Goal: Task Accomplishment & Management: Complete application form

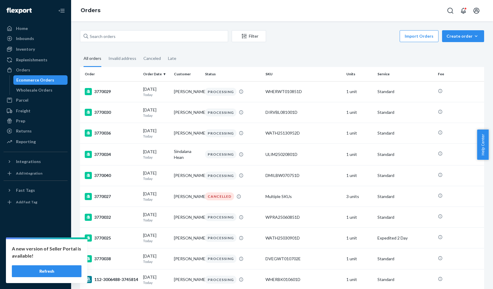
click at [100, 38] on input "text" at bounding box center [154, 36] width 148 height 12
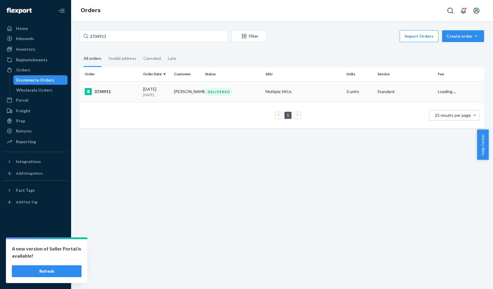
type input "3734911"
click at [107, 90] on div "3734911" at bounding box center [112, 91] width 54 height 7
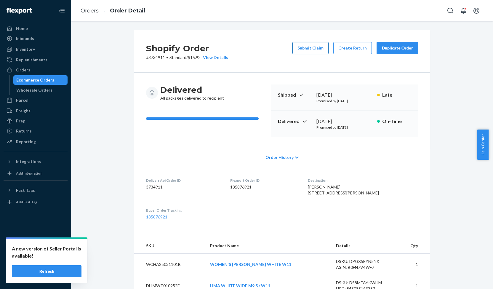
click at [306, 47] on button "Submit Claim" at bounding box center [311, 48] width 36 height 12
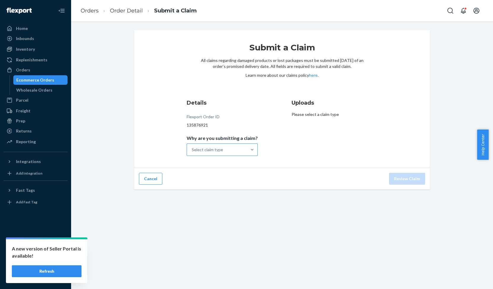
click at [222, 148] on div "Select claim type" at bounding box center [207, 150] width 31 height 6
click at [192, 148] on input "Why are you submitting a claim? Select claim type" at bounding box center [192, 150] width 1 height 6
click at [224, 198] on div "Missing product" at bounding box center [222, 200] width 69 height 12
click at [192, 153] on input "Why are you submitting a claim? option Missing product focused, 4 of 4. 4 resul…" at bounding box center [192, 150] width 1 height 6
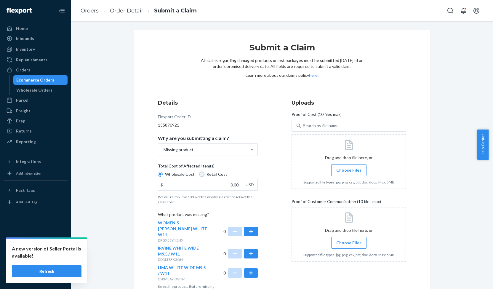
click at [200, 173] on input "Retail Cost" at bounding box center [202, 174] width 5 height 5
radio input "true"
radio input "false"
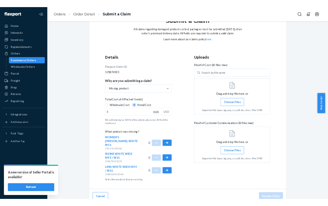
scroll to position [27, 0]
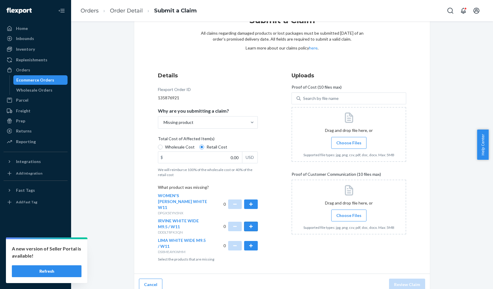
click at [250, 222] on button "button" at bounding box center [251, 226] width 14 height 9
click at [232, 158] on input "0.00" at bounding box center [200, 157] width 84 height 11
type input "99.95"
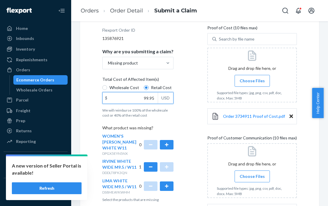
scroll to position [143, 0]
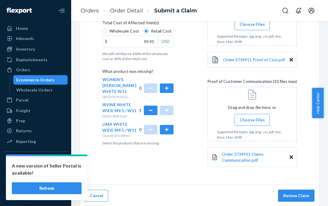
click at [298, 198] on button "Review Claim" at bounding box center [296, 196] width 36 height 12
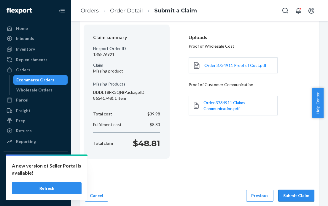
click at [298, 197] on button "Submit Claim" at bounding box center [296, 196] width 36 height 12
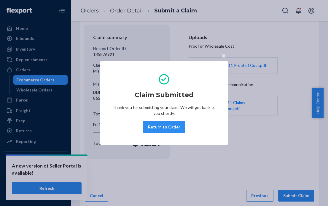
click at [223, 55] on span "×" at bounding box center [223, 56] width 5 height 10
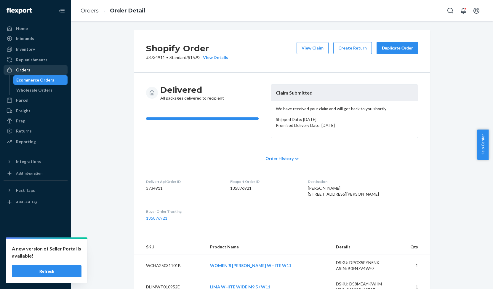
drag, startPoint x: 25, startPoint y: 70, endPoint x: 66, endPoint y: 67, distance: 41.3
click at [25, 70] on div "Orders" at bounding box center [23, 70] width 14 height 6
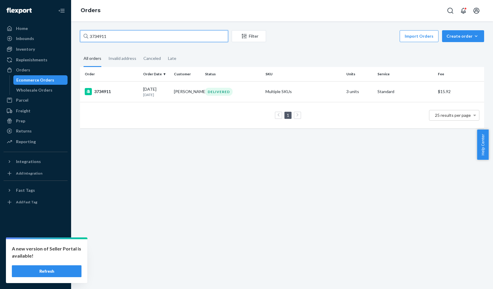
click at [100, 37] on input "3734911" at bounding box center [154, 36] width 148 height 12
paste input "7054"
type input "3737054"
click at [106, 90] on div "3737054" at bounding box center [112, 91] width 54 height 7
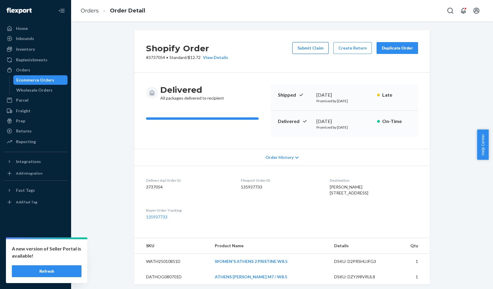
click at [312, 49] on button "Submit Claim" at bounding box center [311, 48] width 36 height 12
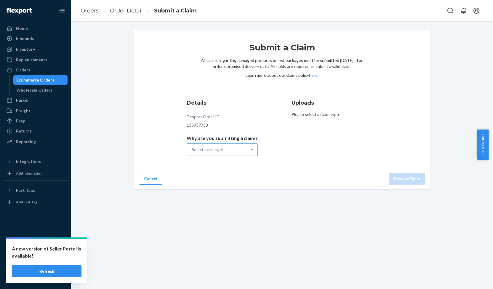
click at [218, 152] on div "Select claim type" at bounding box center [207, 150] width 31 height 6
click at [192, 152] on input "Why are you submitting a claim? Select claim type" at bounding box center [192, 150] width 1 height 6
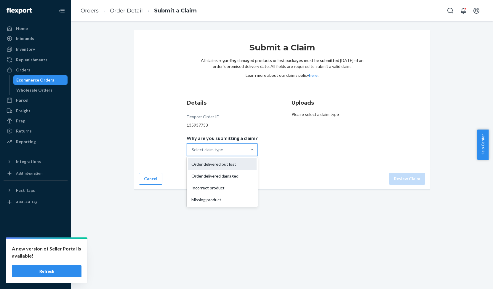
click at [215, 167] on div "Order delivered but lost" at bounding box center [222, 164] width 69 height 12
click at [192, 153] on input "Why are you submitting a claim? option Order delivered but lost focused, 1 of 4…" at bounding box center [192, 150] width 1 height 6
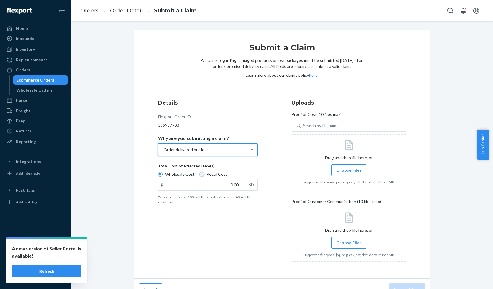
click at [200, 175] on input "Retail Cost" at bounding box center [202, 174] width 5 height 5
radio input "true"
radio input "false"
click at [233, 186] on input "0.00" at bounding box center [200, 184] width 84 height 11
type input "179.98"
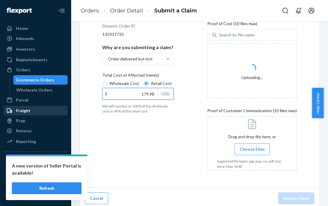
scroll to position [94, 0]
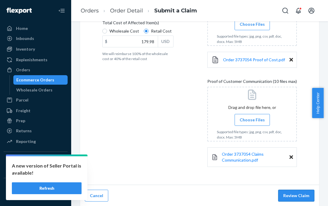
click at [296, 197] on button "Review Claim" at bounding box center [296, 196] width 36 height 12
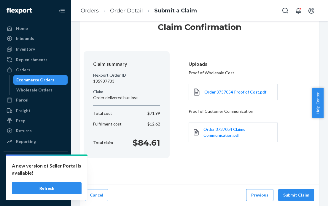
scroll to position [20, 0]
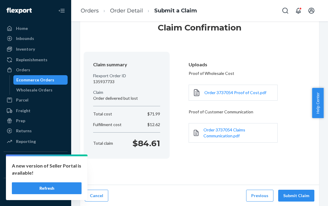
click at [296, 197] on button "Submit Claim" at bounding box center [296, 196] width 36 height 12
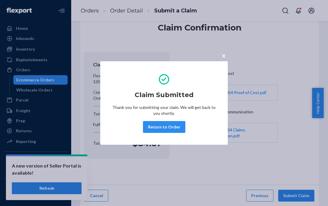
click at [225, 55] on span "×" at bounding box center [223, 56] width 5 height 10
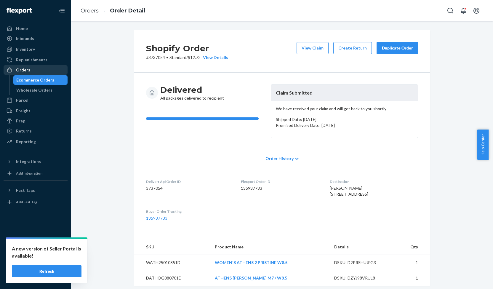
drag, startPoint x: 27, startPoint y: 71, endPoint x: 47, endPoint y: 71, distance: 19.9
click at [27, 71] on div "Orders" at bounding box center [23, 70] width 14 height 6
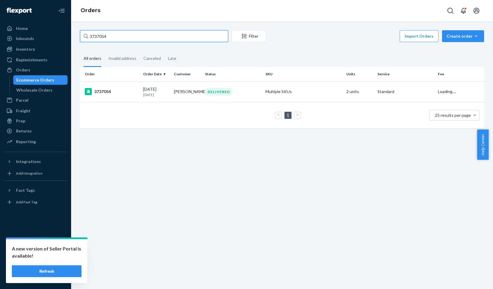
click at [100, 36] on input "3737054" at bounding box center [154, 36] width 148 height 12
paste input "2742"
type input "3732742"
click at [106, 92] on div "3732742" at bounding box center [112, 91] width 54 height 7
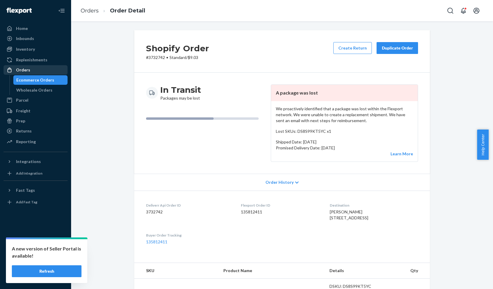
click at [21, 70] on div "Orders" at bounding box center [23, 70] width 14 height 6
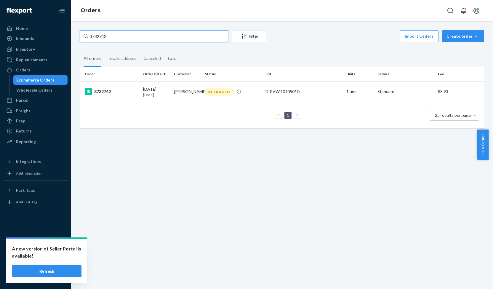
click at [97, 37] on input "3732742" at bounding box center [154, 36] width 148 height 12
paste input "44288"
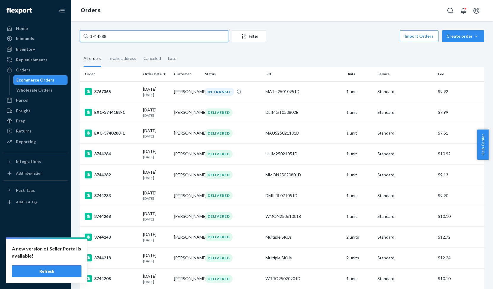
click at [98, 36] on input "3744288" at bounding box center [154, 36] width 148 height 12
paste input "34753"
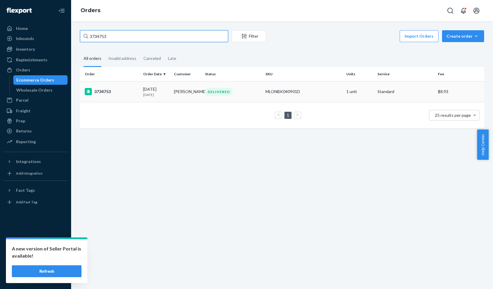
type input "3734753"
click at [106, 92] on div "3734753" at bounding box center [112, 91] width 54 height 7
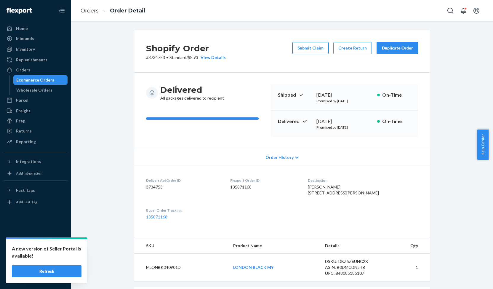
click at [303, 49] on button "Submit Claim" at bounding box center [311, 48] width 36 height 12
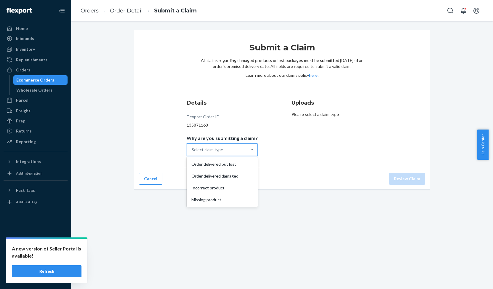
click at [221, 154] on div "Select claim type" at bounding box center [217, 150] width 60 height 12
click at [192, 153] on input "Why are you submitting a claim? option Order delivered but lost focused, 1 of 4…" at bounding box center [192, 150] width 1 height 6
click at [216, 164] on div "Order delivered but lost" at bounding box center [222, 164] width 69 height 12
click at [192, 153] on input "Why are you submitting a claim? option Order delivered but lost focused, 1 of 4…" at bounding box center [192, 150] width 1 height 6
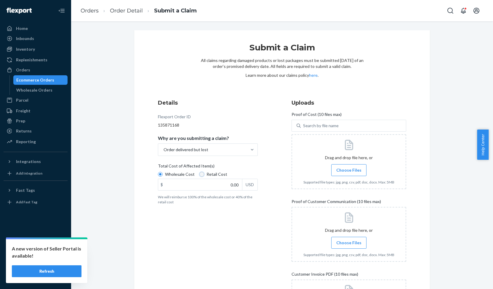
click at [200, 175] on input "Retail Cost" at bounding box center [202, 174] width 5 height 5
radio input "true"
radio input "false"
click at [231, 186] on input "0.00" at bounding box center [200, 184] width 84 height 11
type input "94.99"
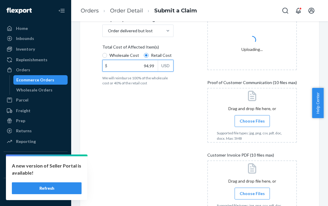
scroll to position [148, 0]
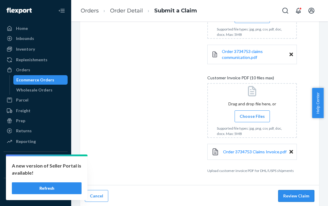
click at [292, 193] on button "Review Claim" at bounding box center [296, 196] width 36 height 12
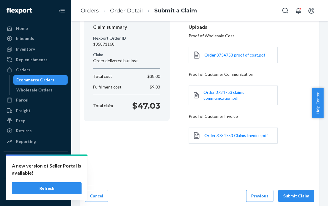
click at [292, 193] on button "Submit Claim" at bounding box center [296, 196] width 36 height 12
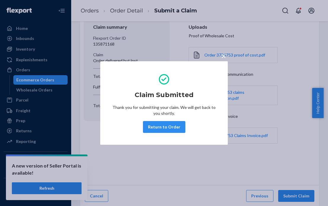
click at [223, 57] on span "×" at bounding box center [223, 56] width 5 height 10
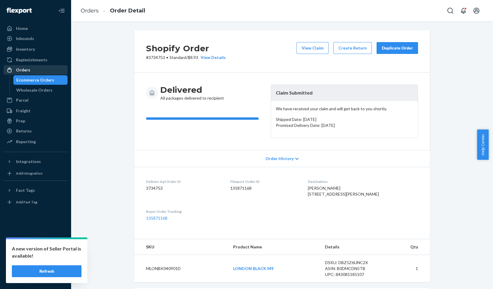
click at [23, 71] on div "Orders" at bounding box center [23, 70] width 14 height 6
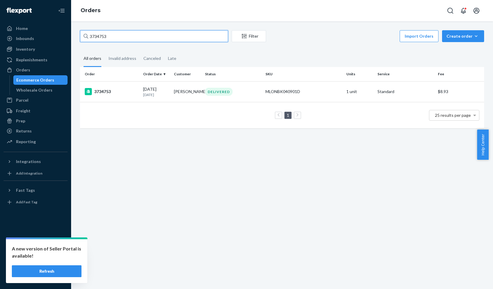
click at [97, 35] on input "3734753" at bounding box center [154, 36] width 148 height 12
paste input "6292"
type input "3736292"
click at [104, 91] on div "3736292" at bounding box center [112, 91] width 54 height 7
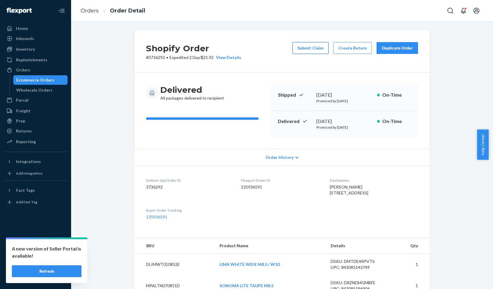
click at [304, 45] on button "Submit Claim" at bounding box center [311, 48] width 36 height 12
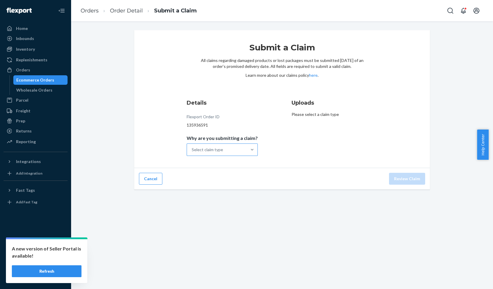
click at [207, 149] on div "Select claim type" at bounding box center [207, 150] width 31 height 6
click at [192, 149] on input "Why are you submitting a claim? Select claim type" at bounding box center [192, 150] width 1 height 6
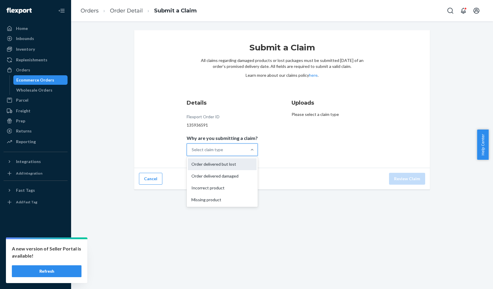
click at [195, 168] on div "Order delivered but lost" at bounding box center [222, 164] width 69 height 12
click at [192, 153] on input "Why are you submitting a claim? option Order delivered but lost focused, 1 of 4…" at bounding box center [192, 150] width 1 height 6
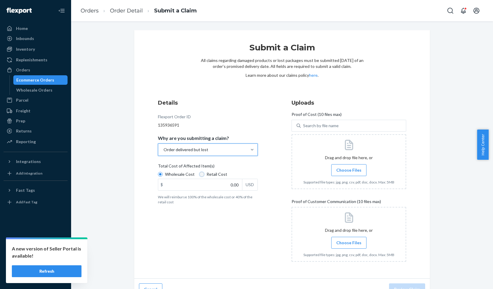
click at [200, 175] on input "Retail Cost" at bounding box center [202, 174] width 5 height 5
radio input "true"
radio input "false"
click at [234, 186] on input "0.00" at bounding box center [200, 184] width 84 height 11
click at [217, 151] on div "Order delivered but lost" at bounding box center [202, 150] width 89 height 12
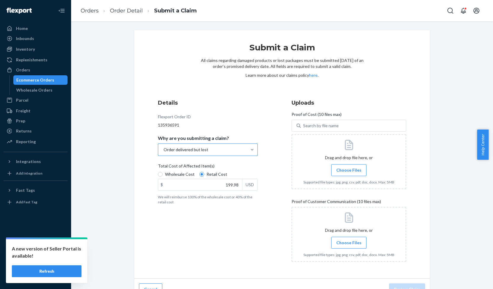
click at [164, 151] on input "Why are you submitting a claim? Order delivered but lost" at bounding box center [163, 150] width 1 height 6
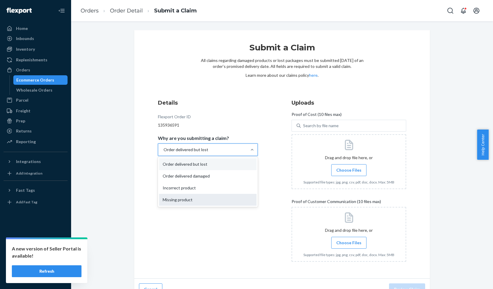
click at [196, 196] on div "Missing product" at bounding box center [208, 200] width 98 height 12
click at [164, 153] on input "Why are you submitting a claim? option Order delivered but lost, selected. opti…" at bounding box center [163, 150] width 1 height 6
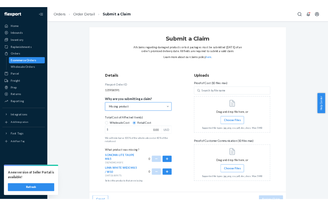
scroll to position [11, 0]
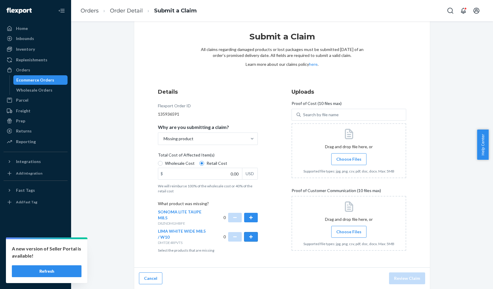
click at [248, 238] on button "button" at bounding box center [251, 236] width 14 height 9
click at [232, 173] on input "0.00" at bounding box center [200, 173] width 84 height 11
type input "74.99"
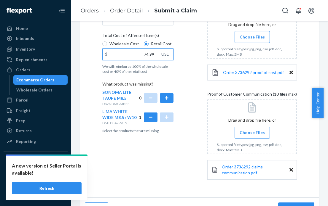
scroll to position [143, 0]
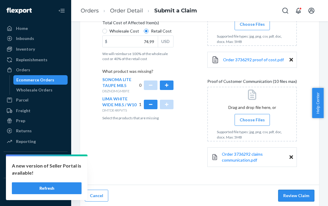
click at [295, 197] on button "Review Claim" at bounding box center [296, 196] width 36 height 12
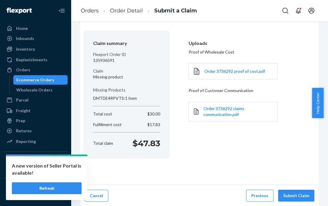
click at [295, 195] on button "Submit Claim" at bounding box center [296, 196] width 36 height 12
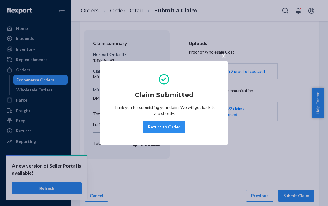
click at [226, 55] on span "×" at bounding box center [223, 56] width 5 height 10
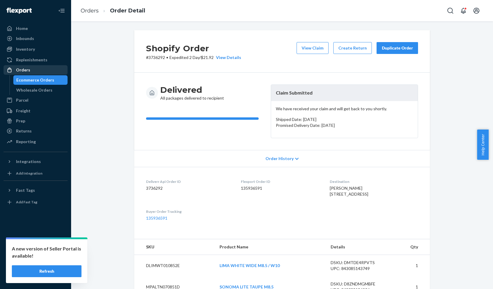
click at [26, 65] on link "Orders" at bounding box center [36, 69] width 64 height 9
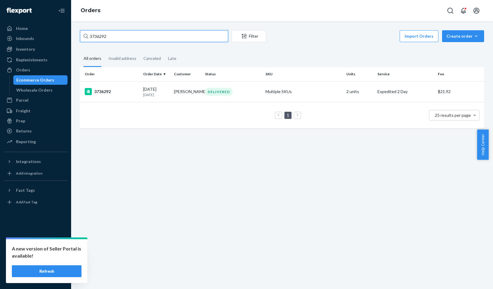
click at [104, 36] on input "3736292" at bounding box center [154, 36] width 148 height 12
paste input "20594"
type input "3720594"
click at [107, 93] on div "3720594" at bounding box center [112, 91] width 54 height 7
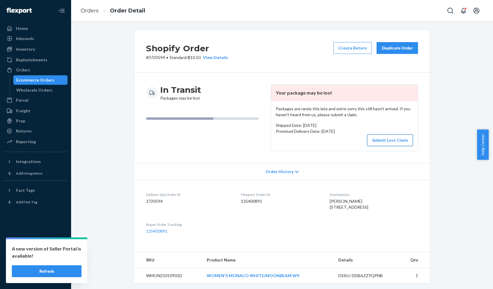
click at [394, 137] on button "Submit Lost Claim" at bounding box center [390, 140] width 46 height 12
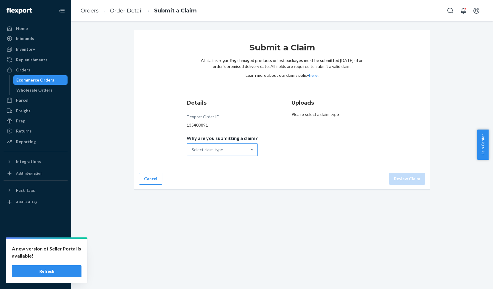
click at [212, 151] on div "Select claim type" at bounding box center [207, 150] width 31 height 6
click at [192, 151] on input "Why are you submitting a claim? Select claim type" at bounding box center [192, 150] width 1 height 6
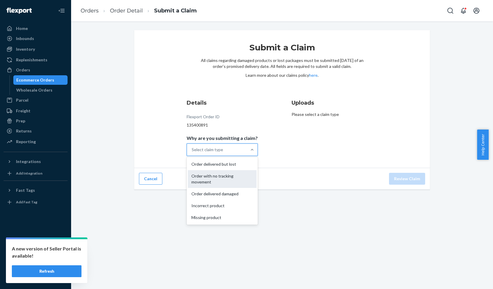
click at [220, 175] on div "Order with no tracking movement" at bounding box center [222, 179] width 69 height 18
click at [192, 153] on input "Why are you submitting a claim? option Order with no tracking movement focused,…" at bounding box center [192, 150] width 1 height 6
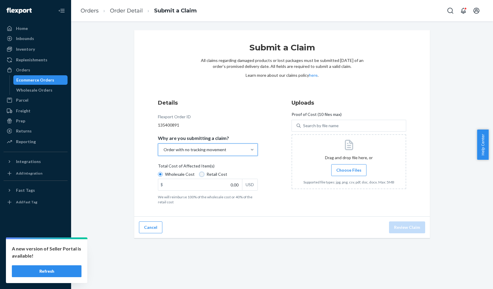
click at [200, 173] on input "Retail Cost" at bounding box center [202, 174] width 5 height 5
radio input "true"
radio input "false"
click at [230, 188] on input "0.00" at bounding box center [200, 184] width 84 height 11
type input "149.95"
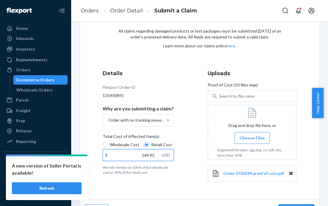
scroll to position [44, 0]
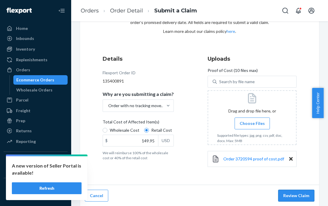
click at [297, 197] on button "Review Claim" at bounding box center [296, 196] width 36 height 12
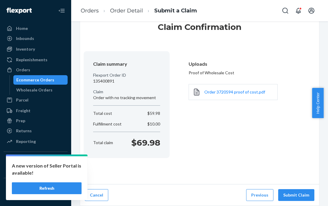
scroll to position [20, 0]
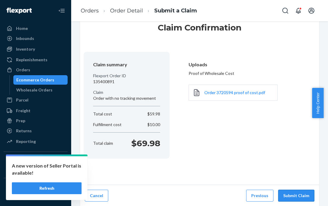
click at [297, 196] on button "Submit Claim" at bounding box center [296, 196] width 36 height 12
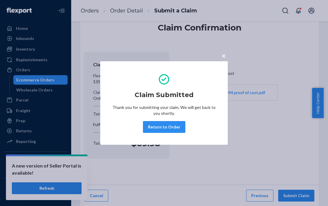
click at [224, 56] on span "×" at bounding box center [223, 56] width 5 height 10
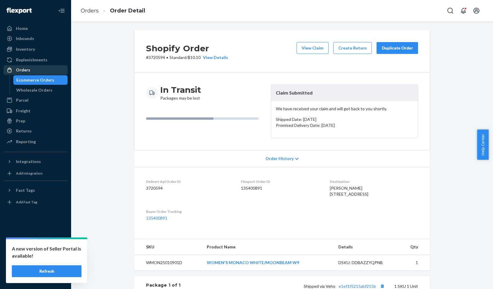
click at [20, 71] on div "Orders" at bounding box center [23, 70] width 14 height 6
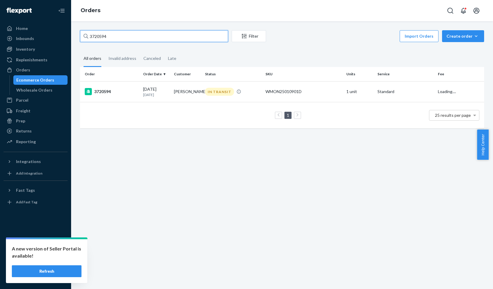
click at [100, 34] on input "3720594" at bounding box center [154, 36] width 148 height 12
paste input "657895"
type input "3657895"
click at [108, 92] on div "3657895" at bounding box center [112, 91] width 54 height 7
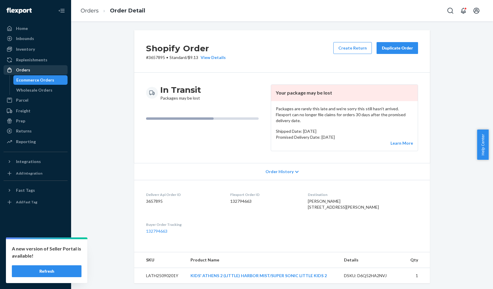
click at [24, 68] on div "Orders" at bounding box center [23, 70] width 14 height 6
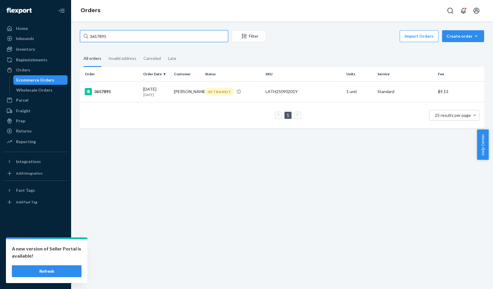
click at [99, 35] on input "3657895" at bounding box center [154, 36] width 148 height 12
click at [99, 36] on input "3657895" at bounding box center [154, 36] width 148 height 12
paste input "719109"
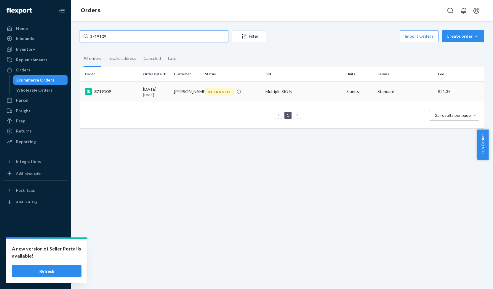
type input "3719109"
click at [106, 90] on div "3719109" at bounding box center [112, 91] width 54 height 7
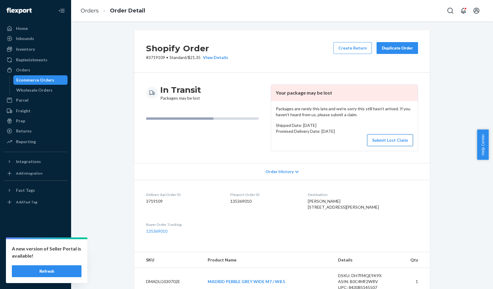
click at [380, 137] on button "Submit Lost Claim" at bounding box center [390, 140] width 46 height 12
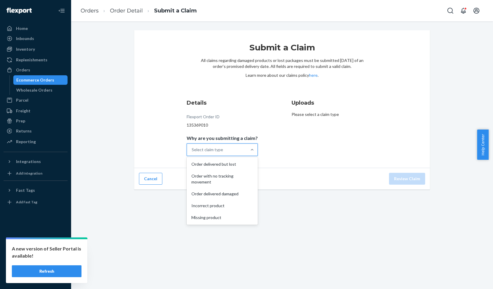
click at [225, 147] on div "Select claim type" at bounding box center [217, 150] width 60 height 12
click at [192, 147] on input "Why are you submitting a claim? option Order delivered but lost focused, 1 of 5…" at bounding box center [192, 150] width 1 height 6
click at [222, 177] on div "Order with no tracking movement" at bounding box center [222, 179] width 69 height 18
click at [192, 153] on input "Why are you submitting a claim? option Order with no tracking movement focused,…" at bounding box center [192, 150] width 1 height 6
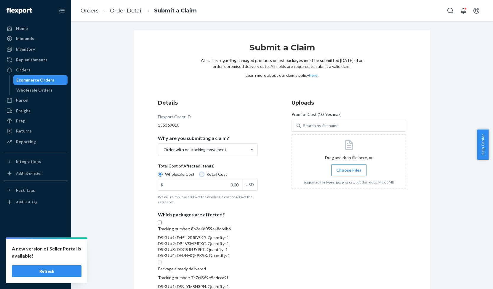
click at [200, 173] on input "Retail Cost" at bounding box center [202, 174] width 5 height 5
radio input "true"
radio input "false"
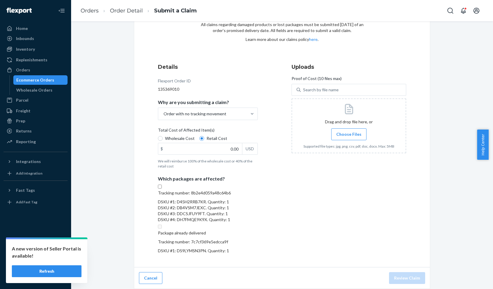
click at [162, 189] on input "Tracking number: 8b2e4d059a48c64b6 DSKU #1: D45H2RRB7KR. Quantity: 1 DSKU #2: D…" at bounding box center [160, 187] width 4 height 4
checkbox input "true"
click at [233, 143] on input "0.00" at bounding box center [200, 148] width 84 height 11
type input "171.00"
click at [23, 71] on div "Orders" at bounding box center [23, 70] width 14 height 6
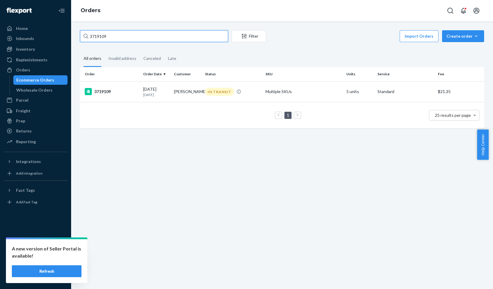
click at [98, 35] on input "3719109" at bounding box center [154, 36] width 148 height 12
paste input "3397"
type input "3733979"
click at [105, 91] on div "3733979" at bounding box center [112, 91] width 54 height 7
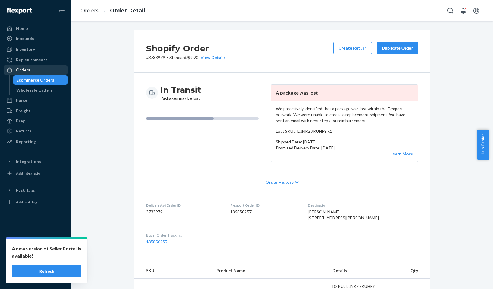
click at [23, 71] on div "Orders" at bounding box center [23, 70] width 14 height 6
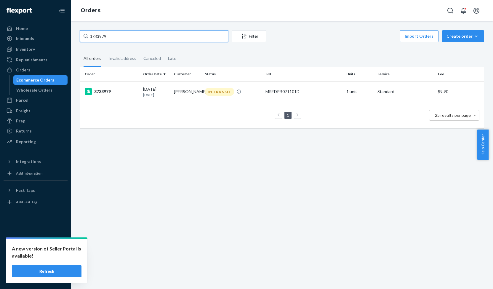
click at [96, 36] on input "3733979" at bounding box center [154, 36] width 148 height 12
paste input "22740"
type input "3722740"
click at [103, 93] on div "3722740" at bounding box center [112, 91] width 54 height 7
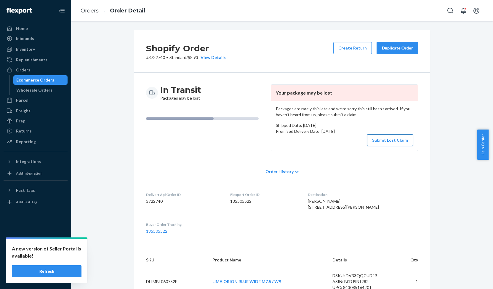
click at [387, 138] on button "Submit Lost Claim" at bounding box center [390, 140] width 46 height 12
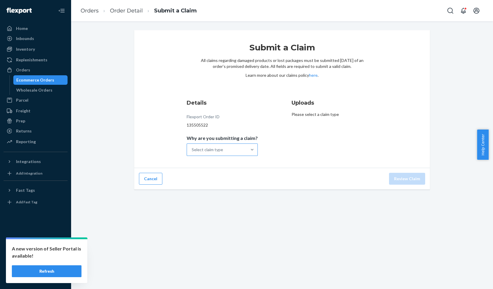
click at [205, 147] on div "Select claim type" at bounding box center [207, 150] width 31 height 6
click at [192, 147] on input "Why are you submitting a claim? Select claim type" at bounding box center [192, 150] width 1 height 6
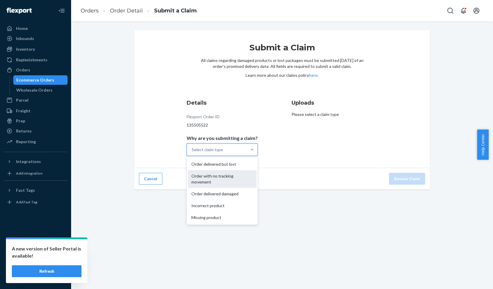
click at [211, 175] on div "Order with no tracking movement" at bounding box center [222, 179] width 69 height 18
click at [192, 153] on input "Why are you submitting a claim? option Order with no tracking movement focused,…" at bounding box center [192, 150] width 1 height 6
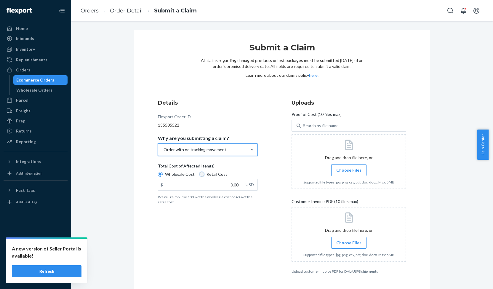
click at [200, 175] on input "Retail Cost" at bounding box center [202, 174] width 5 height 5
radio input "true"
radio input "false"
click at [231, 184] on input "0.00" at bounding box center [200, 184] width 84 height 11
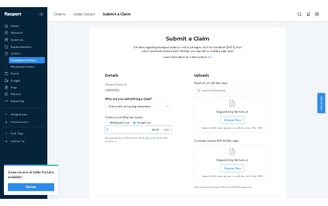
scroll to position [18, 0]
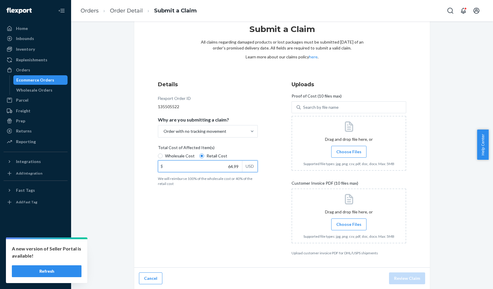
type input "64.99"
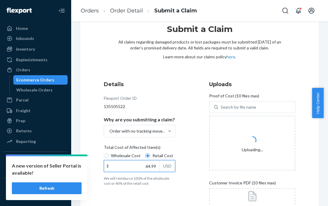
scroll to position [106, 0]
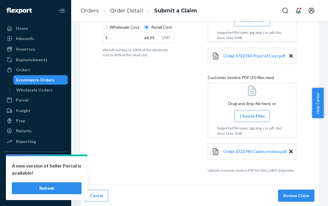
click at [296, 192] on button "Review Claim" at bounding box center [296, 196] width 36 height 12
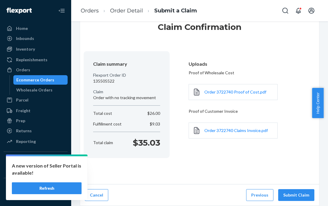
scroll to position [20, 0]
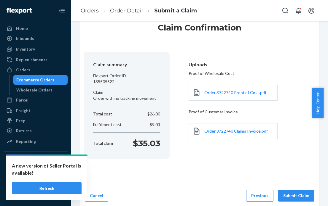
click at [296, 192] on button "Submit Claim" at bounding box center [296, 196] width 36 height 12
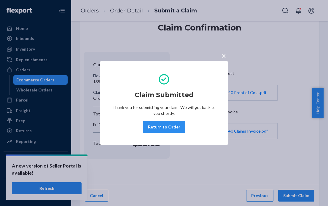
click at [224, 56] on span "×" at bounding box center [223, 56] width 5 height 10
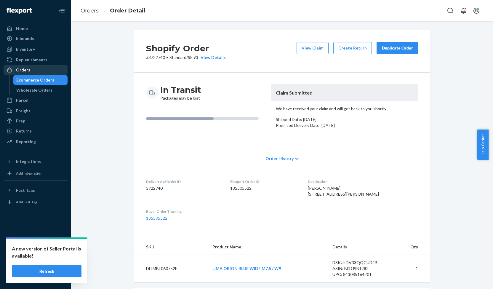
drag, startPoint x: 20, startPoint y: 71, endPoint x: 25, endPoint y: 73, distance: 4.4
click at [20, 71] on div "Orders" at bounding box center [23, 70] width 14 height 6
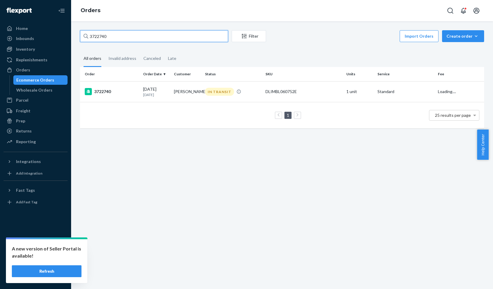
click at [100, 36] on input "3722740" at bounding box center [154, 36] width 148 height 12
paste input "5831"
type input "3725831"
click at [108, 89] on div "3725831" at bounding box center [112, 91] width 54 height 7
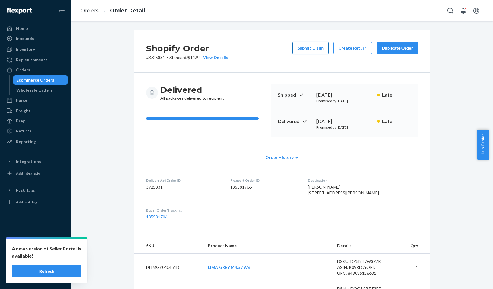
click at [305, 48] on button "Submit Claim" at bounding box center [311, 48] width 36 height 12
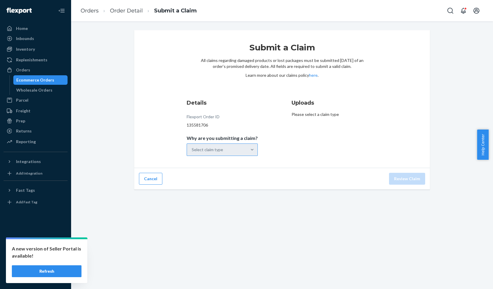
click at [214, 146] on div "Select claim type" at bounding box center [217, 150] width 60 height 12
click at [192, 147] on input "Why are you submitting a claim? Select claim type" at bounding box center [192, 150] width 1 height 6
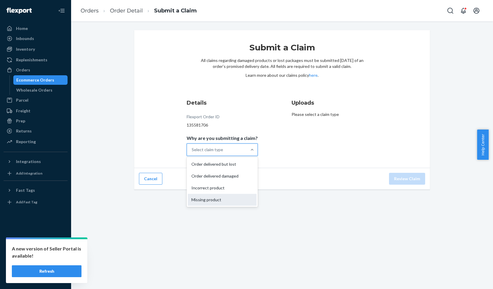
click at [222, 202] on div "Missing product" at bounding box center [222, 200] width 69 height 12
click at [192, 153] on input "Why are you submitting a claim? option Missing product focused, 0 of 4. 4 resul…" at bounding box center [192, 150] width 1 height 6
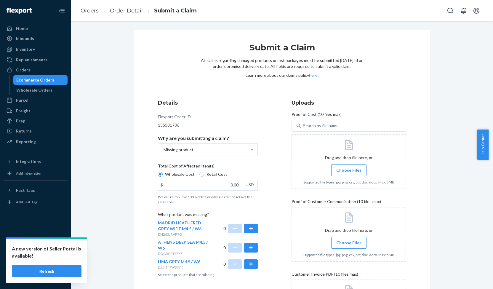
click at [197, 170] on span "Total Cost of Affected Item(s)" at bounding box center [186, 167] width 57 height 8
click at [163, 172] on input "Wholesale Cost" at bounding box center [160, 174] width 5 height 5
click at [200, 174] on input "Retail Cost" at bounding box center [202, 174] width 5 height 5
radio input "true"
radio input "false"
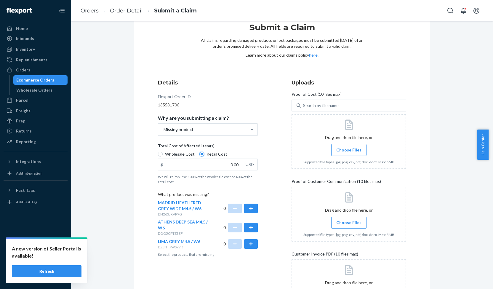
scroll to position [30, 0]
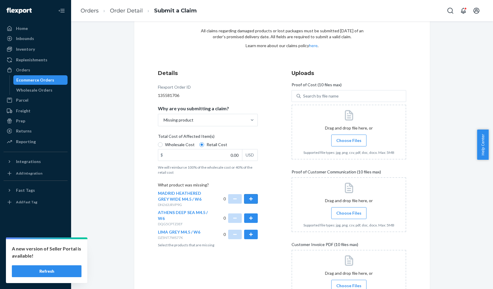
click at [250, 198] on button "button" at bounding box center [251, 198] width 14 height 9
click at [232, 155] on input "0.00" at bounding box center [200, 154] width 84 height 11
type input "99.00"
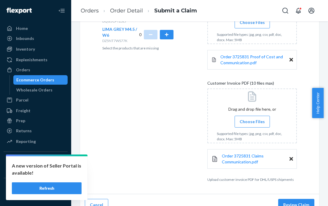
scroll to position [253, 0]
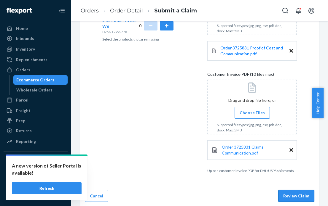
click at [297, 196] on button "Review Claim" at bounding box center [296, 196] width 36 height 12
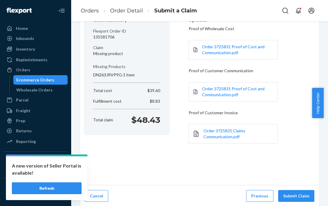
click at [297, 196] on button "Submit Claim" at bounding box center [296, 196] width 36 height 12
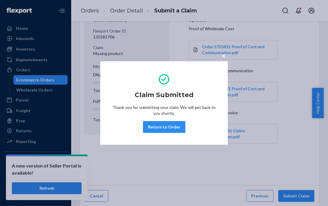
click at [224, 56] on span "×" at bounding box center [223, 56] width 5 height 10
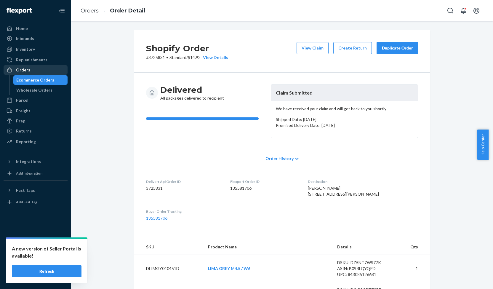
click at [25, 71] on div "Orders" at bounding box center [23, 70] width 14 height 6
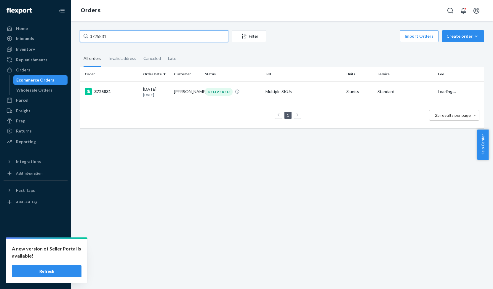
click at [96, 36] on input "3725831" at bounding box center [154, 36] width 148 height 12
paste input "4166"
type input "3724166"
click at [106, 90] on div "3724166" at bounding box center [112, 91] width 54 height 7
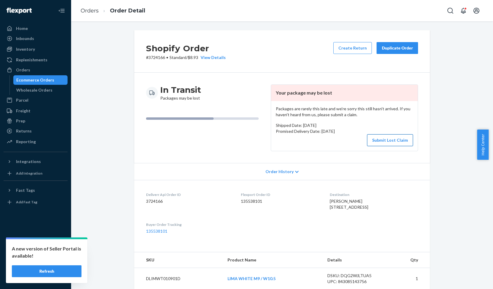
click at [399, 137] on button "Submit Lost Claim" at bounding box center [390, 140] width 46 height 12
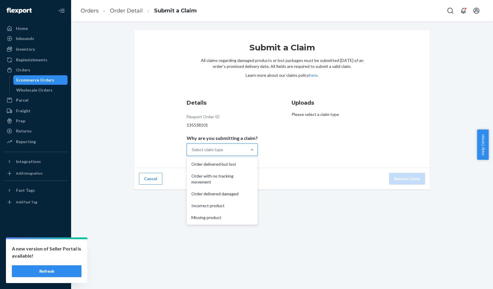
click at [220, 145] on div "Select claim type" at bounding box center [217, 150] width 60 height 12
click at [192, 147] on input "Why are you submitting a claim? option Order delivered but lost focused, 1 of 5…" at bounding box center [192, 150] width 1 height 6
click at [222, 175] on div "Order with no tracking movement" at bounding box center [222, 179] width 69 height 18
click at [192, 153] on input "Why are you submitting a claim? option Order with no tracking movement focused,…" at bounding box center [192, 150] width 1 height 6
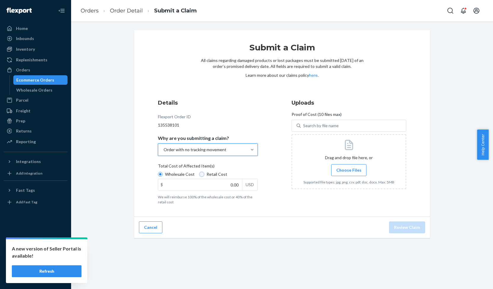
click at [200, 175] on input "Retail Cost" at bounding box center [202, 174] width 5 height 5
radio input "true"
radio input "false"
click at [229, 189] on input "0.00" at bounding box center [200, 184] width 84 height 11
type input "74.99"
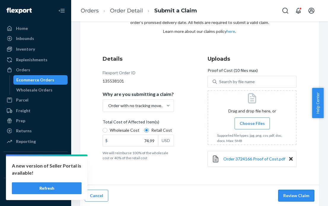
click at [297, 197] on button "Review Claim" at bounding box center [296, 196] width 36 height 12
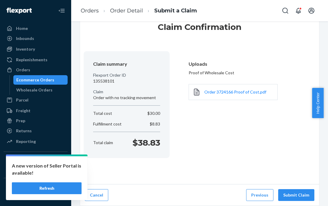
scroll to position [20, 0]
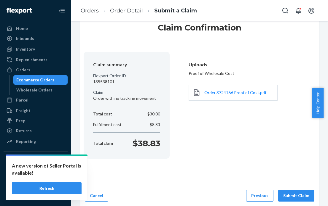
click at [297, 197] on button "Submit Claim" at bounding box center [296, 196] width 36 height 12
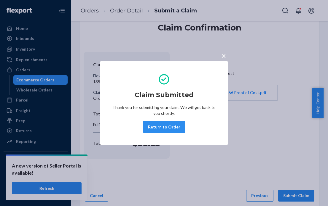
click at [225, 54] on span "×" at bounding box center [223, 56] width 5 height 10
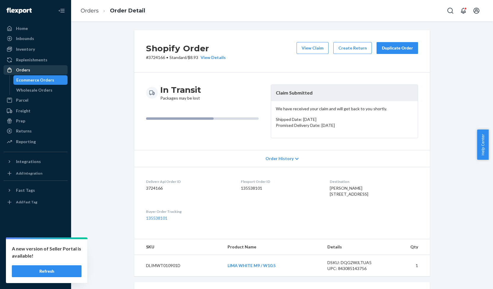
drag, startPoint x: 23, startPoint y: 72, endPoint x: 28, endPoint y: 72, distance: 5.3
click at [23, 72] on div "Orders" at bounding box center [23, 70] width 14 height 6
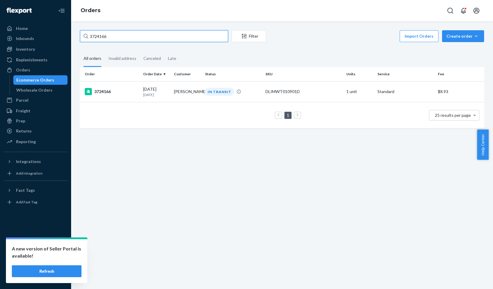
click at [98, 37] on input "3724166" at bounding box center [154, 36] width 148 height 12
paste input "32432"
type input "3732432"
click at [105, 92] on div "3732432" at bounding box center [112, 91] width 54 height 7
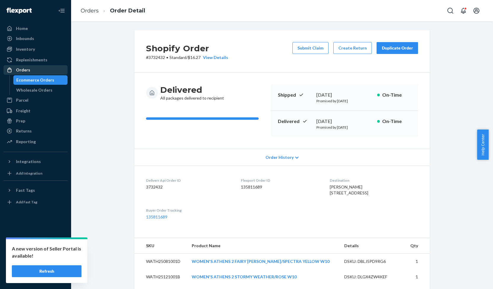
drag, startPoint x: 25, startPoint y: 68, endPoint x: 30, endPoint y: 68, distance: 5.0
click at [25, 68] on div "Orders" at bounding box center [23, 70] width 14 height 6
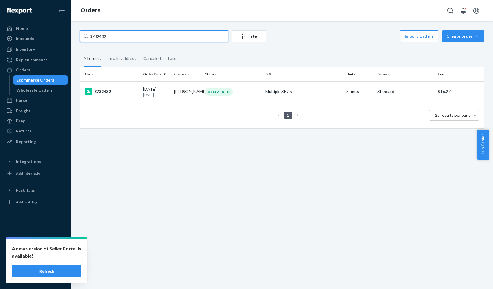
click at [98, 36] on input "3732432" at bounding box center [154, 36] width 148 height 12
paste input "42746"
type input "3742746"
click at [104, 90] on div "3742746" at bounding box center [112, 91] width 54 height 7
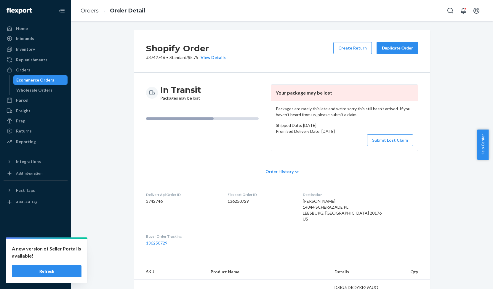
click at [384, 141] on button "Submit Lost Claim" at bounding box center [390, 140] width 46 height 12
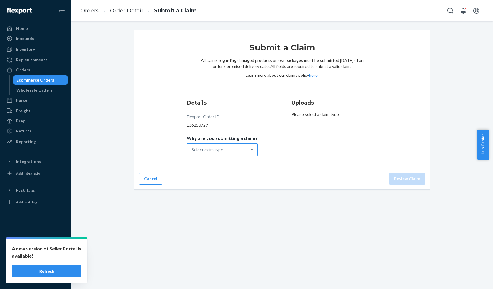
click at [223, 149] on div "Select claim type" at bounding box center [217, 150] width 60 height 12
click at [192, 149] on input "Why are you submitting a claim? Select claim type" at bounding box center [192, 150] width 1 height 6
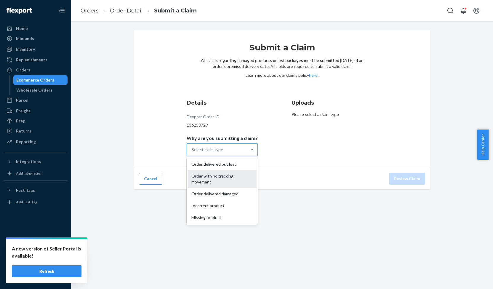
click at [216, 179] on div "Order with no tracking movement" at bounding box center [222, 179] width 69 height 18
click at [192, 153] on input "Why are you submitting a claim? option Order with no tracking movement focused,…" at bounding box center [192, 150] width 1 height 6
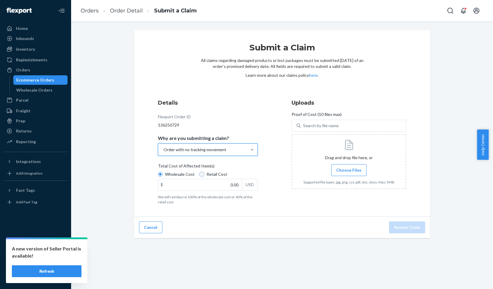
click at [200, 175] on input "Retail Cost" at bounding box center [202, 174] width 5 height 5
radio input "true"
radio input "false"
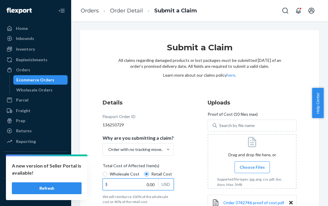
click at [148, 185] on input "0.00" at bounding box center [130, 184] width 55 height 11
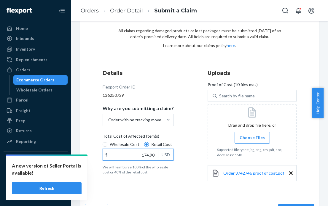
scroll to position [44, 0]
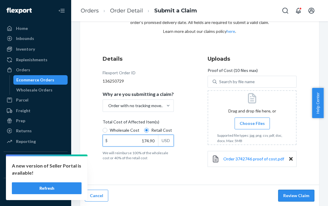
type input "174.90"
click at [294, 197] on button "Review Claim" at bounding box center [296, 196] width 36 height 12
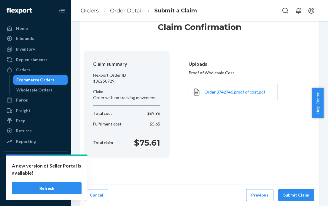
scroll to position [20, 0]
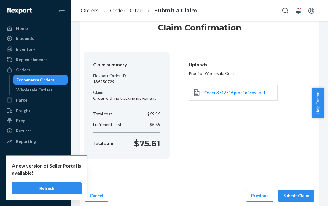
click at [294, 197] on button "Submit Claim" at bounding box center [296, 196] width 36 height 12
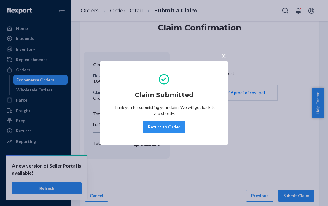
click at [223, 54] on span "×" at bounding box center [223, 56] width 5 height 10
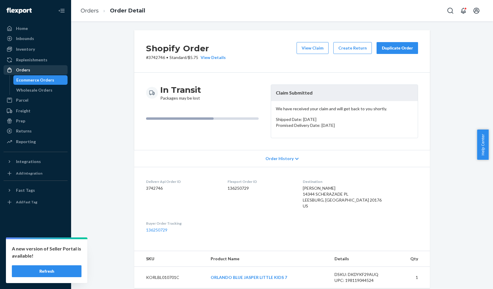
click at [26, 68] on div "Orders" at bounding box center [23, 70] width 14 height 6
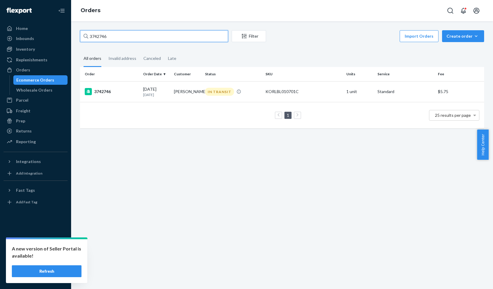
click at [98, 36] on input "3742746" at bounding box center [154, 36] width 148 height 12
paste input "39323"
type input "3739323"
click at [104, 92] on div "3739323" at bounding box center [112, 91] width 54 height 7
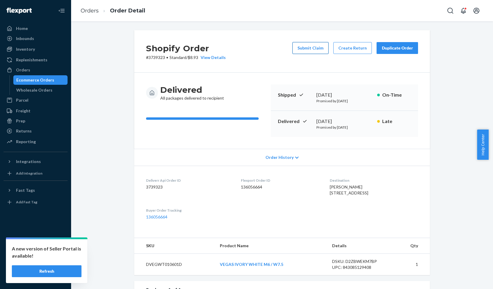
click at [308, 49] on button "Submit Claim" at bounding box center [311, 48] width 36 height 12
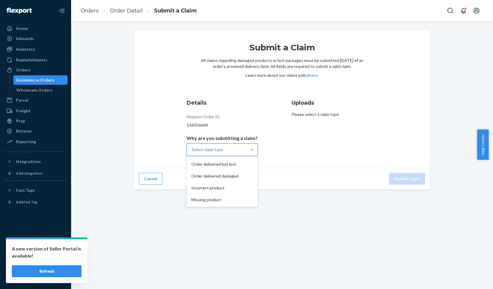
click at [236, 148] on div "Select claim type" at bounding box center [217, 150] width 60 height 12
click at [192, 148] on input "Why are you submitting a claim? option Order delivered but lost focused, 1 of 4…" at bounding box center [192, 150] width 1 height 6
click at [229, 162] on div "Order delivered but lost" at bounding box center [222, 164] width 69 height 12
click at [192, 153] on input "Why are you submitting a claim? option Order delivered but lost focused, 1 of 4…" at bounding box center [192, 150] width 1 height 6
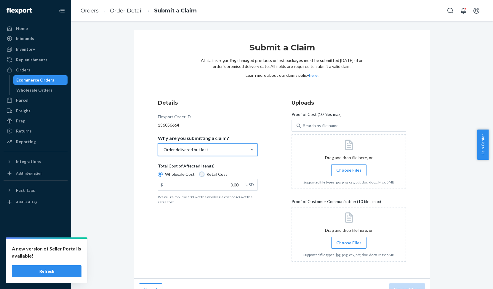
click at [200, 175] on input "Retail Cost" at bounding box center [202, 174] width 5 height 5
radio input "true"
radio input "false"
click at [232, 187] on input "0.00" at bounding box center [200, 184] width 84 height 11
type input "104.95"
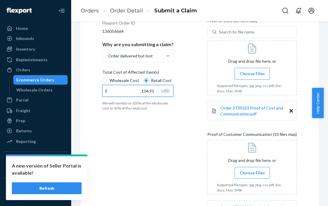
scroll to position [147, 0]
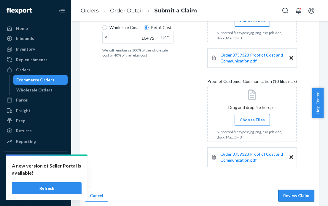
click at [293, 195] on button "Review Claim" at bounding box center [296, 196] width 36 height 12
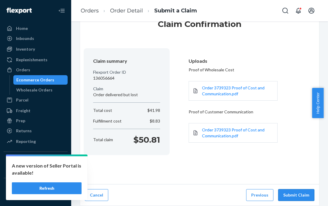
scroll to position [23, 0]
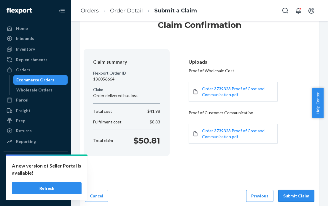
click at [293, 196] on button "Submit Claim" at bounding box center [296, 196] width 36 height 12
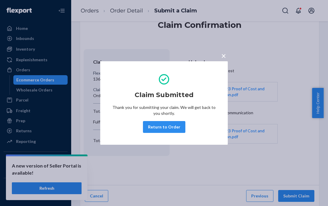
click at [224, 57] on span "×" at bounding box center [223, 56] width 5 height 10
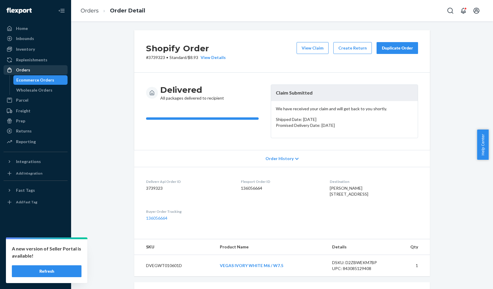
click at [27, 71] on div "Orders" at bounding box center [23, 70] width 14 height 6
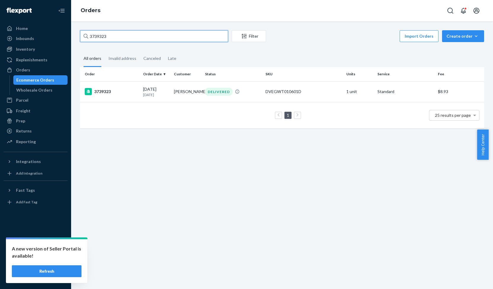
click at [96, 35] on input "3739323" at bounding box center [154, 36] width 148 height 12
paste input "81"
type input "3739381"
click at [106, 92] on div "3739381" at bounding box center [112, 91] width 54 height 7
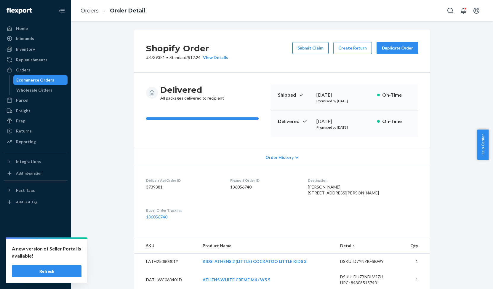
click at [315, 47] on button "Submit Claim" at bounding box center [311, 48] width 36 height 12
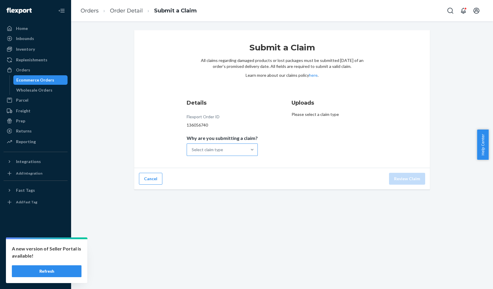
click at [218, 149] on div "Select claim type" at bounding box center [207, 150] width 31 height 6
click at [192, 149] on input "Why are you submitting a claim? Select claim type" at bounding box center [192, 150] width 1 height 6
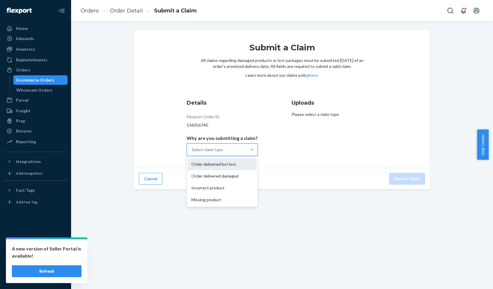
click at [213, 165] on div "Order delivered but lost" at bounding box center [222, 164] width 69 height 12
click at [192, 153] on input "Why are you submitting a claim? option Order delivered but lost focused, 1 of 4…" at bounding box center [192, 150] width 1 height 6
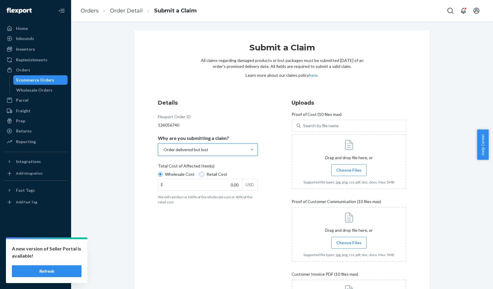
click at [200, 174] on input "Retail Cost" at bounding box center [202, 174] width 5 height 5
radio input "true"
radio input "false"
click at [200, 147] on div "Order delivered but lost" at bounding box center [186, 150] width 45 height 6
click at [164, 147] on input "Why are you submitting a claim? option Order delivered but lost, selected. opti…" at bounding box center [163, 150] width 1 height 6
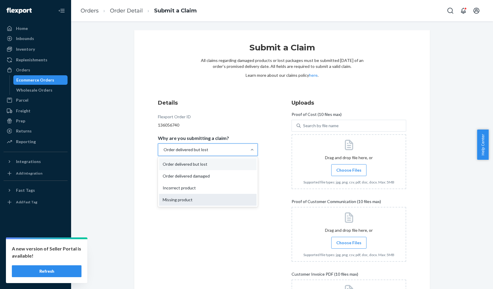
click at [193, 201] on div "Missing product" at bounding box center [208, 200] width 98 height 12
click at [164, 153] on input "Why are you submitting a claim? option Order delivered but lost, selected. opti…" at bounding box center [163, 150] width 1 height 6
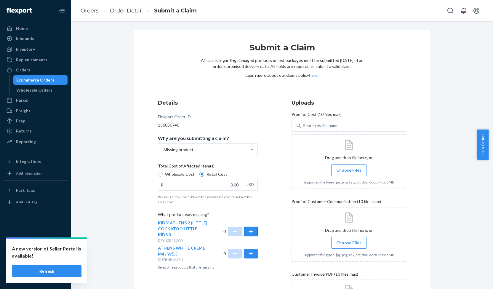
click at [249, 230] on button "button" at bounding box center [251, 231] width 14 height 9
click at [233, 183] on input "0.00" at bounding box center [200, 184] width 84 height 11
type input "64.95"
click at [25, 71] on div "Orders" at bounding box center [23, 70] width 14 height 6
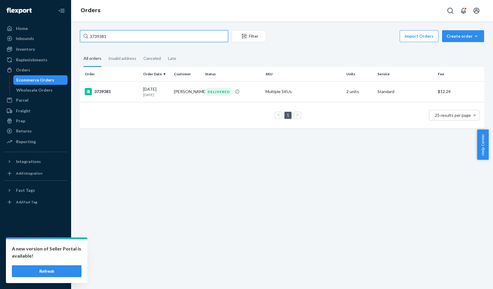
click at [96, 36] on input "3739381" at bounding box center [154, 36] width 148 height 12
paste input "7484"
type input "3737484"
click at [107, 91] on div "3737484" at bounding box center [112, 91] width 54 height 7
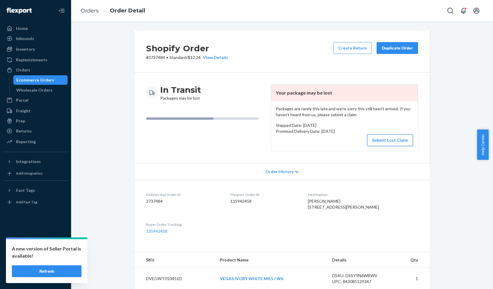
click at [379, 138] on button "Submit Lost Claim" at bounding box center [390, 140] width 46 height 12
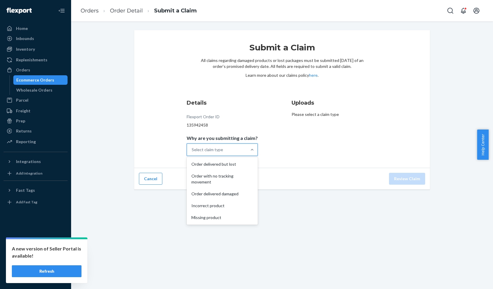
click at [225, 151] on div "Select claim type" at bounding box center [217, 150] width 60 height 12
click at [192, 151] on input "Why are you submitting a claim? option Order delivered but lost focused, 1 of 5…" at bounding box center [192, 150] width 1 height 6
click at [217, 175] on div "Order with no tracking movement" at bounding box center [222, 179] width 69 height 18
click at [192, 153] on input "Why are you submitting a claim? option Order with no tracking movement focused,…" at bounding box center [192, 150] width 1 height 6
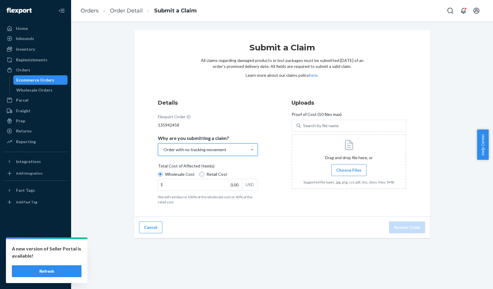
click at [200, 174] on input "Retail Cost" at bounding box center [202, 174] width 5 height 5
radio input "true"
radio input "false"
click at [234, 181] on input "0.00" at bounding box center [200, 184] width 84 height 11
type input "189.98"
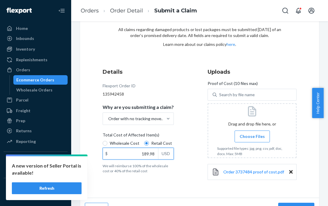
scroll to position [44, 0]
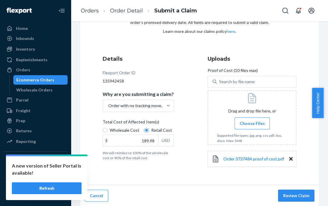
click at [296, 195] on button "Review Claim" at bounding box center [296, 196] width 36 height 12
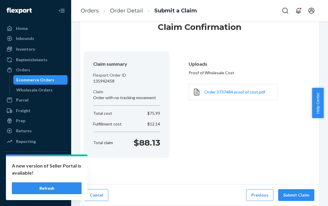
scroll to position [20, 0]
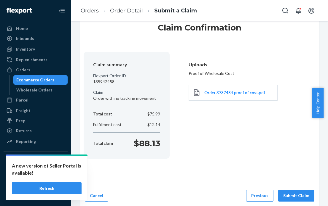
click at [296, 195] on button "Submit Claim" at bounding box center [296, 196] width 36 height 12
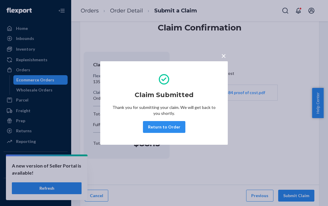
click at [224, 57] on span "×" at bounding box center [223, 56] width 5 height 10
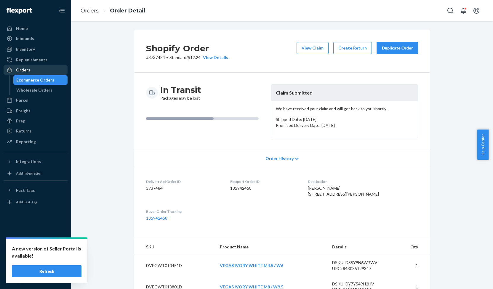
click at [24, 71] on div "Orders" at bounding box center [23, 70] width 14 height 6
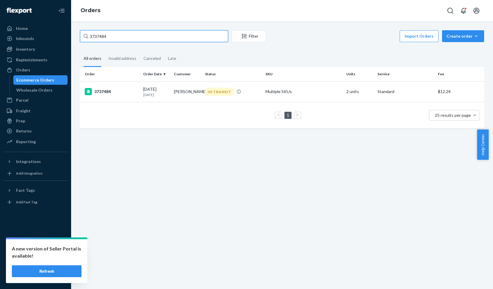
click at [93, 38] on input "3737484" at bounding box center [154, 36] width 148 height 12
paste input "44047"
type input "3744047"
click at [106, 90] on div "3744047" at bounding box center [112, 91] width 54 height 7
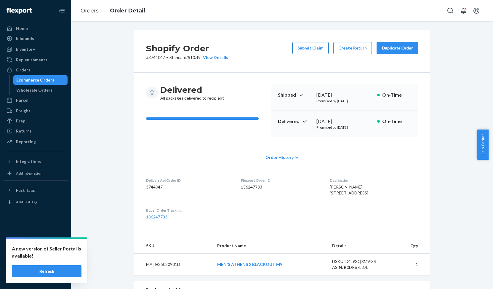
click at [312, 47] on button "Submit Claim" at bounding box center [311, 48] width 36 height 12
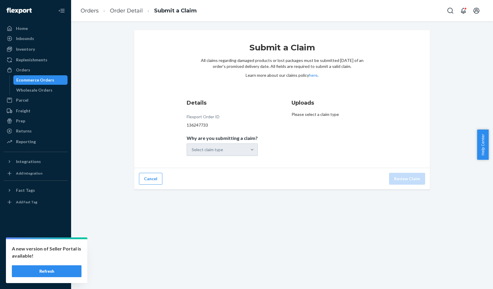
click at [203, 151] on div "Select claim type" at bounding box center [222, 149] width 71 height 12
click at [204, 152] on div "Select claim type" at bounding box center [207, 150] width 31 height 6
click at [192, 152] on input "Why are you submitting a claim? Select claim type" at bounding box center [192, 150] width 1 height 6
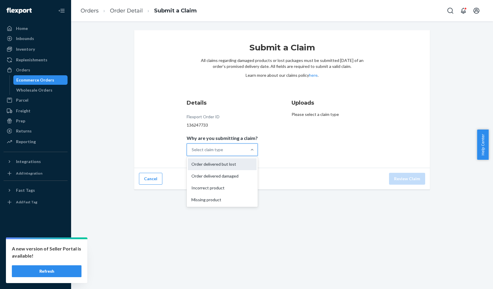
click at [205, 162] on div "Order delivered but lost" at bounding box center [222, 164] width 69 height 12
click at [192, 153] on input "Why are you submitting a claim? option Order delivered but lost focused, 1 of 4…" at bounding box center [192, 150] width 1 height 6
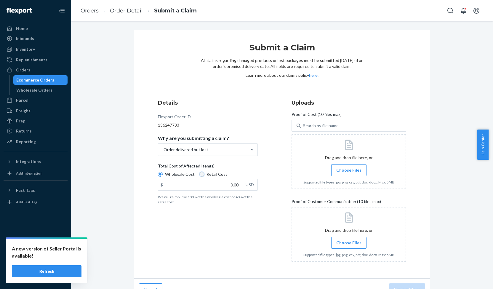
click at [200, 175] on input "Retail Cost" at bounding box center [202, 174] width 5 height 5
radio input "true"
radio input "false"
click at [232, 184] on input "0.00" at bounding box center [200, 184] width 84 height 11
type input "139.95"
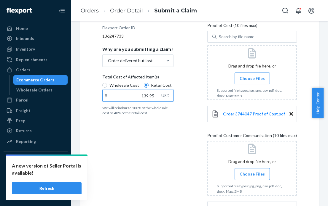
scroll to position [143, 0]
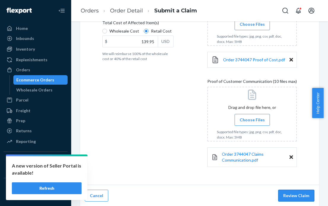
click at [295, 196] on button "Review Claim" at bounding box center [296, 196] width 36 height 12
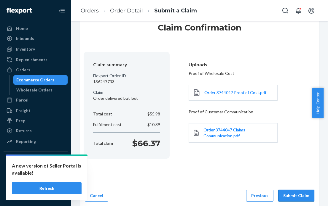
click at [295, 196] on button "Submit Claim" at bounding box center [296, 196] width 36 height 12
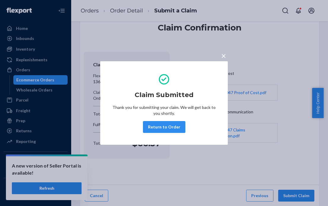
click at [225, 57] on span "×" at bounding box center [223, 56] width 5 height 10
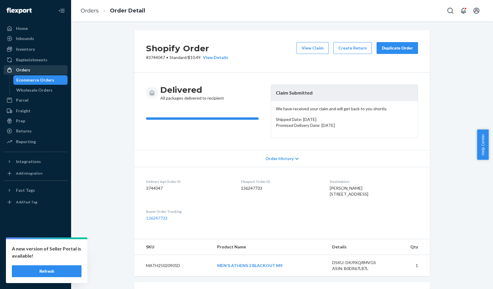
click at [22, 71] on div "Orders" at bounding box center [23, 70] width 14 height 6
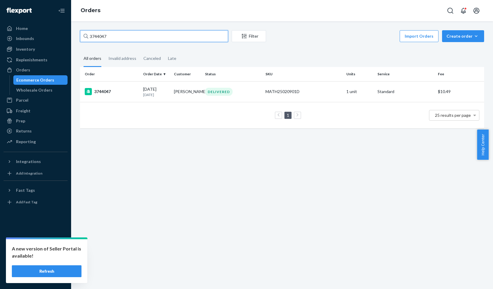
click at [103, 35] on input "3744047" at bounding box center [154, 36] width 148 height 12
paste input "6164"
type input "3746164"
click at [108, 91] on div "3746164" at bounding box center [112, 91] width 54 height 7
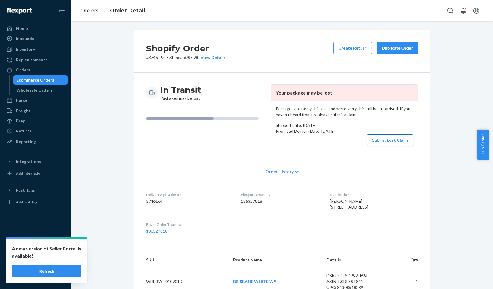
click at [391, 141] on button "Submit Lost Claim" at bounding box center [390, 140] width 46 height 12
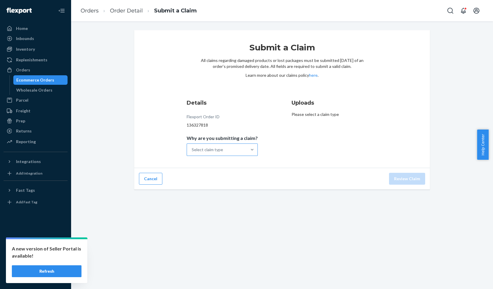
click at [235, 148] on div "Select claim type" at bounding box center [217, 150] width 60 height 12
click at [192, 148] on input "Why are you submitting a claim? Select claim type" at bounding box center [192, 150] width 1 height 6
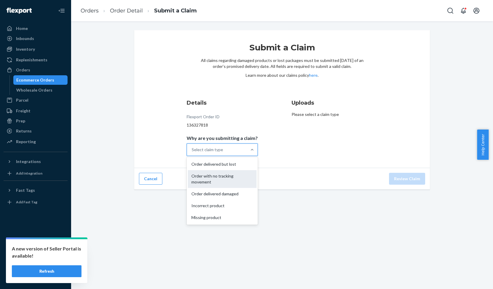
click at [224, 179] on div "Order with no tracking movement" at bounding box center [222, 179] width 69 height 18
click at [192, 153] on input "Why are you submitting a claim? option Order with no tracking movement focused,…" at bounding box center [192, 150] width 1 height 6
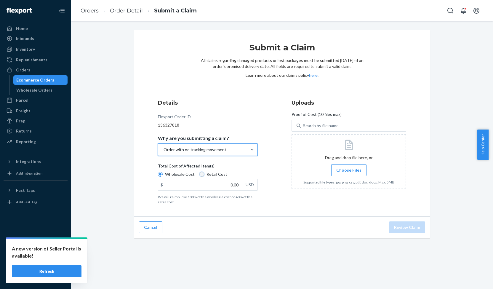
click at [200, 173] on input "Retail Cost" at bounding box center [202, 174] width 5 height 5
radio input "true"
radio input "false"
click at [232, 184] on input "0.00" at bounding box center [200, 184] width 84 height 11
type input "79.95"
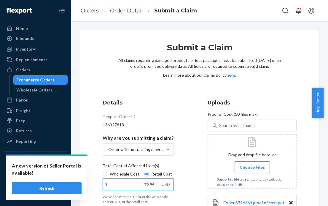
scroll to position [44, 0]
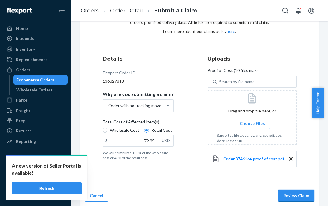
click at [294, 192] on button "Review Claim" at bounding box center [296, 196] width 36 height 12
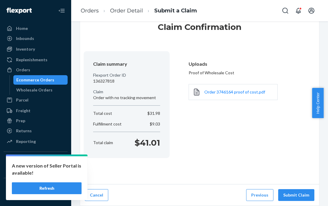
scroll to position [20, 0]
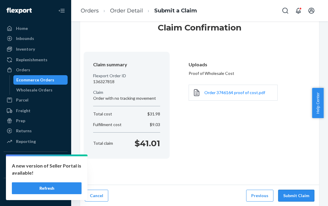
click at [292, 195] on button "Submit Claim" at bounding box center [296, 196] width 36 height 12
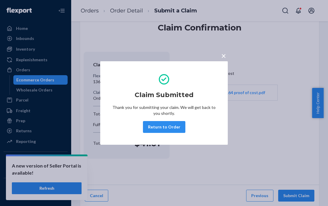
click at [223, 56] on span "×" at bounding box center [223, 56] width 5 height 10
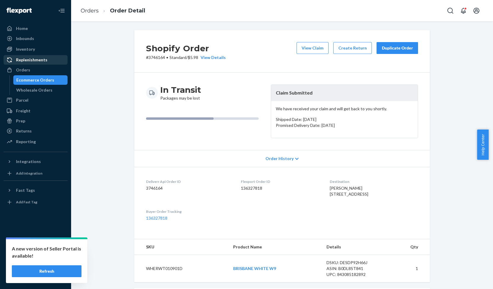
drag, startPoint x: 25, startPoint y: 69, endPoint x: 56, endPoint y: 59, distance: 31.9
click at [25, 69] on div "Orders" at bounding box center [23, 70] width 14 height 6
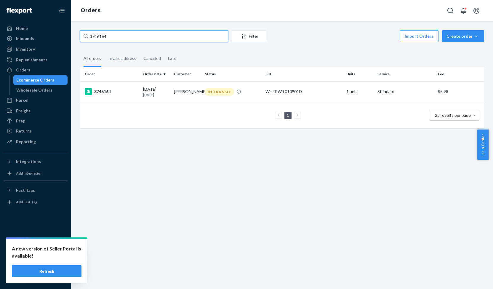
click at [99, 37] on input "3746164" at bounding box center [154, 36] width 148 height 12
paste input "25306"
type input "3725306"
click at [104, 92] on div "3725306" at bounding box center [112, 91] width 54 height 7
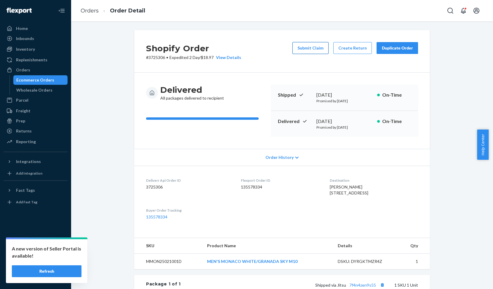
click at [307, 50] on button "Submit Claim" at bounding box center [311, 48] width 36 height 12
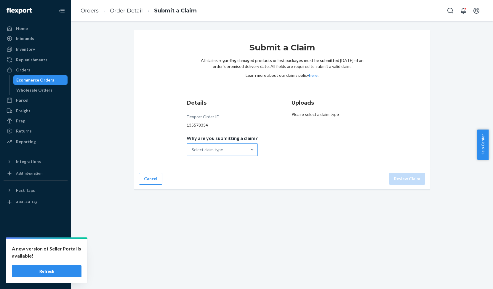
click at [209, 148] on div "Select claim type" at bounding box center [207, 150] width 31 height 6
click at [192, 148] on input "Why are you submitting a claim? Select claim type" at bounding box center [192, 150] width 1 height 6
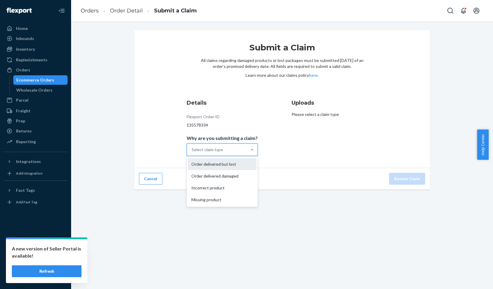
click at [210, 165] on div "Order delivered but lost" at bounding box center [222, 164] width 69 height 12
click at [192, 153] on input "Why are you submitting a claim? option Order delivered but lost focused, 1 of 4…" at bounding box center [192, 150] width 1 height 6
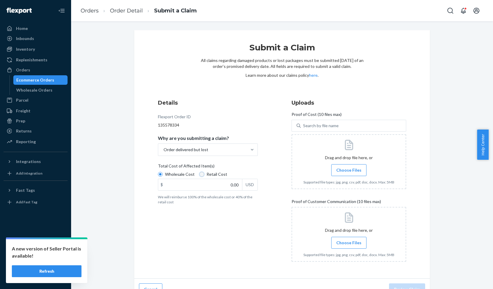
click at [200, 175] on input "Retail Cost" at bounding box center [202, 174] width 5 height 5
radio input "true"
radio input "false"
click at [233, 182] on input "0.00" at bounding box center [200, 184] width 84 height 11
type input "109.99"
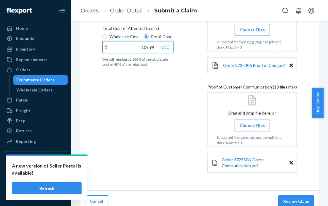
scroll to position [143, 0]
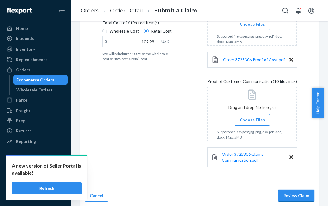
click at [294, 194] on button "Review Claim" at bounding box center [296, 196] width 36 height 12
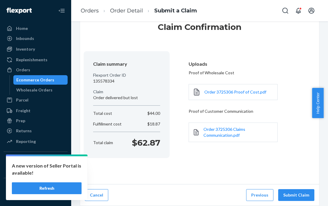
scroll to position [20, 0]
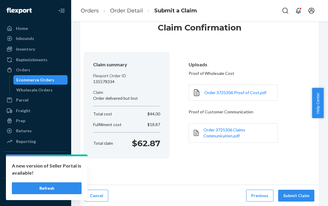
click at [294, 194] on button "Submit Claim" at bounding box center [296, 196] width 36 height 12
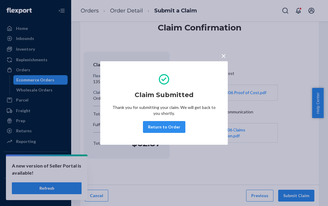
click at [224, 58] on span "×" at bounding box center [223, 56] width 5 height 10
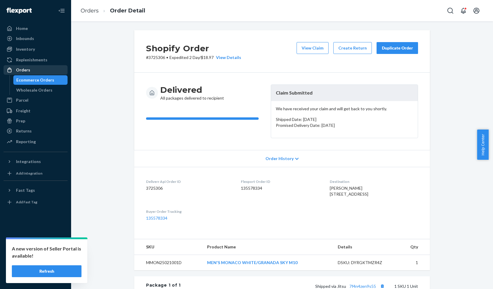
click at [28, 71] on div "Orders" at bounding box center [23, 70] width 14 height 6
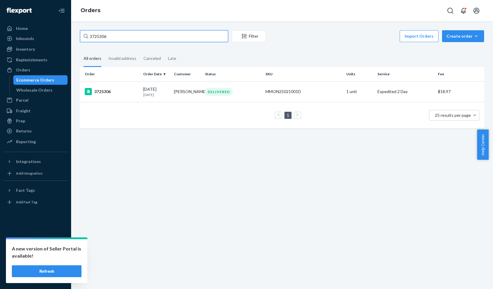
click at [96, 36] on input "3725306" at bounding box center [154, 36] width 148 height 12
paste input "979"
type input "3725979"
click at [109, 91] on div "3725979" at bounding box center [112, 91] width 54 height 7
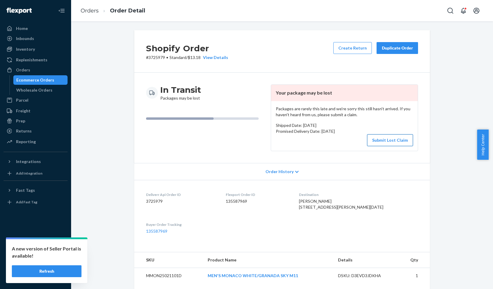
click at [379, 139] on button "Submit Lost Claim" at bounding box center [390, 140] width 46 height 12
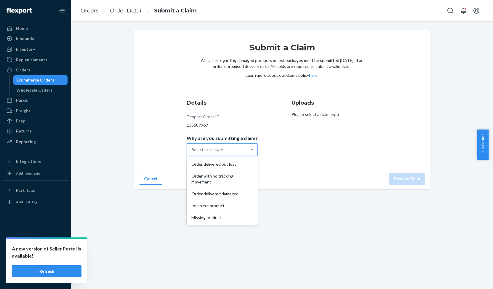
click at [206, 152] on div "Select claim type" at bounding box center [207, 150] width 31 height 6
click at [192, 152] on input "Why are you submitting a claim? option Order delivered but lost focused, 1 of 5…" at bounding box center [192, 150] width 1 height 6
click at [206, 175] on div "Order with no tracking movement" at bounding box center [222, 179] width 69 height 18
click at [192, 153] on input "Why are you submitting a claim? option Order with no tracking movement focused,…" at bounding box center [192, 150] width 1 height 6
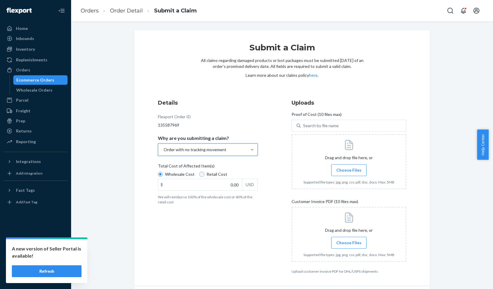
click at [200, 175] on input "Retail Cost" at bounding box center [202, 174] width 5 height 5
radio input "true"
radio input "false"
click at [229, 184] on input "0.00" at bounding box center [200, 184] width 84 height 11
type input "2.00"
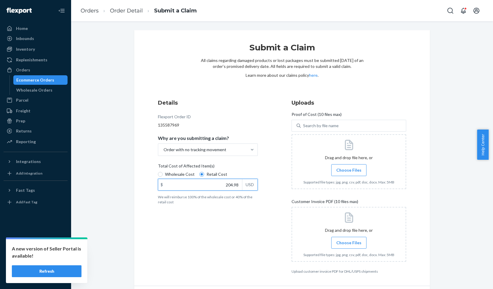
type input "204.98"
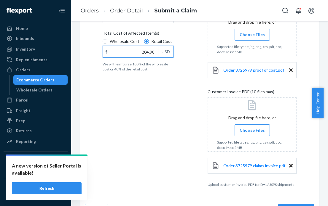
scroll to position [147, 0]
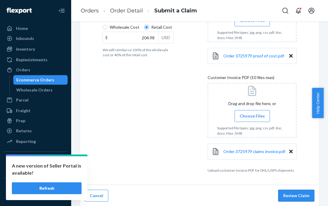
click at [299, 193] on button "Review Claim" at bounding box center [296, 196] width 36 height 12
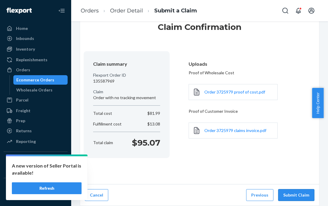
scroll to position [20, 0]
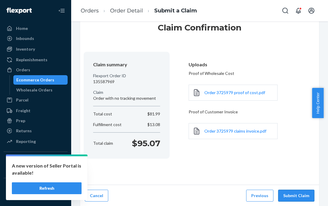
click at [299, 193] on button "Submit Claim" at bounding box center [296, 196] width 36 height 12
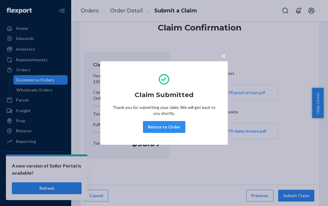
click at [223, 57] on span "×" at bounding box center [223, 56] width 5 height 10
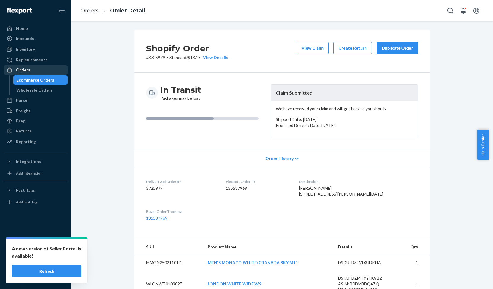
click at [26, 71] on div "Orders" at bounding box center [23, 70] width 14 height 6
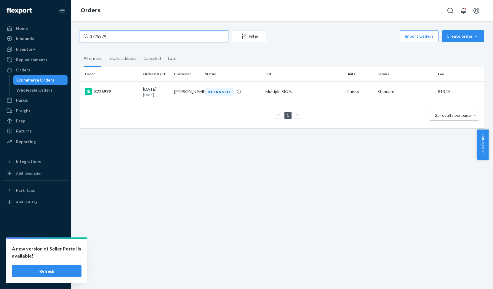
click at [104, 36] on input "3725979" at bounding box center [154, 36] width 148 height 12
paste input "2060"
type input "3722060"
click at [106, 90] on div "3722060" at bounding box center [112, 91] width 54 height 7
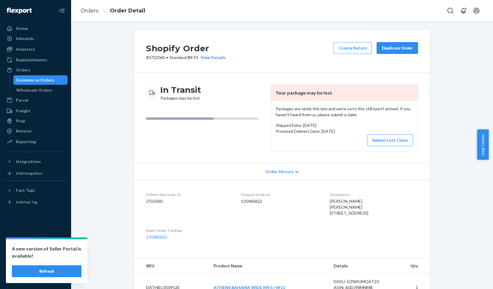
click at [389, 139] on button "Submit Lost Claim" at bounding box center [390, 140] width 46 height 12
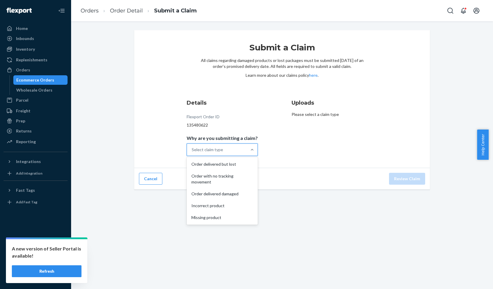
click at [239, 149] on div "Select claim type" at bounding box center [217, 150] width 60 height 12
click at [192, 149] on input "Why are you submitting a claim? option Order delivered but lost focused, 1 of 5…" at bounding box center [192, 150] width 1 height 6
click at [225, 175] on div "Order with no tracking movement" at bounding box center [222, 179] width 69 height 18
click at [192, 153] on input "Why are you submitting a claim? option Order with no tracking movement focused,…" at bounding box center [192, 150] width 1 height 6
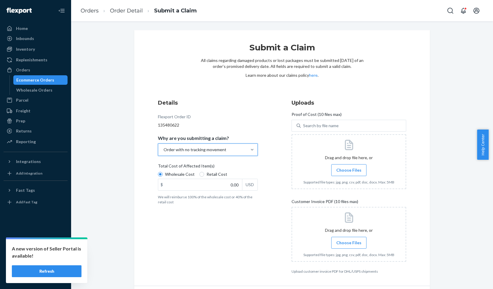
click at [202, 175] on label "Retail Cost" at bounding box center [214, 174] width 28 height 6
click at [202, 175] on input "Retail Cost" at bounding box center [202, 174] width 5 height 5
radio input "true"
radio input "false"
click at [234, 183] on input "0.00" at bounding box center [200, 184] width 84 height 11
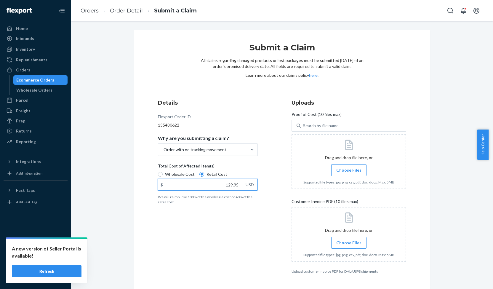
type input "129.95"
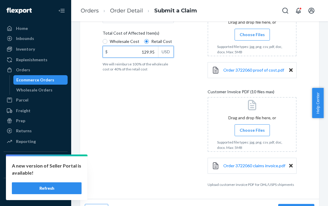
scroll to position [147, 0]
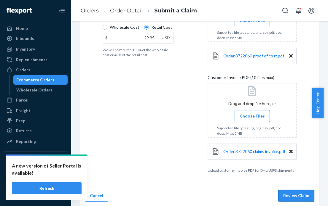
click at [288, 197] on button "Review Claim" at bounding box center [296, 196] width 36 height 12
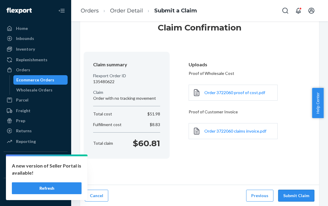
click at [288, 196] on button "Submit Claim" at bounding box center [296, 196] width 36 height 12
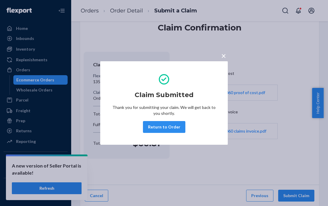
click at [226, 56] on button "×" at bounding box center [223, 55] width 8 height 10
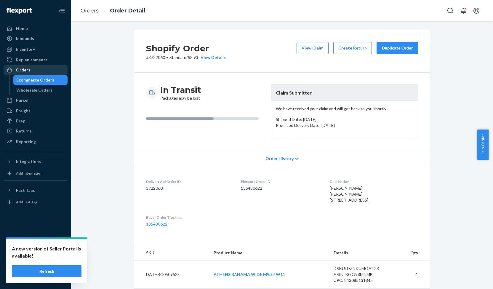
click at [21, 71] on div "Orders" at bounding box center [23, 70] width 14 height 6
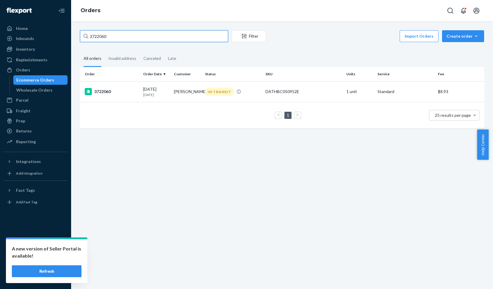
click at [98, 36] on input "3722060" at bounding box center [154, 36] width 148 height 12
paste input "48274"
type input "3748274"
click at [104, 92] on div "3748274" at bounding box center [112, 91] width 54 height 7
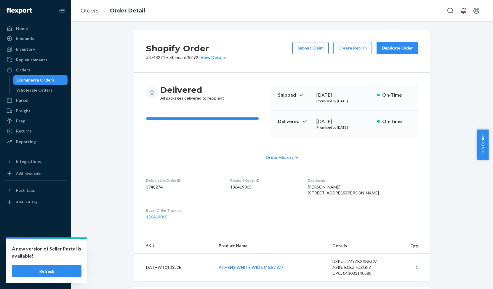
click at [310, 49] on button "Submit Claim" at bounding box center [311, 48] width 36 height 12
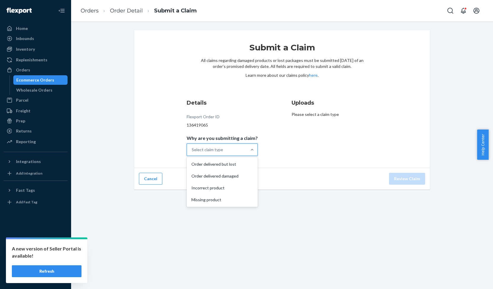
click at [201, 149] on div "Select claim type" at bounding box center [207, 150] width 31 height 6
click at [192, 149] on input "Why are you submitting a claim? option Order delivered but lost focused, 1 of 4…" at bounding box center [192, 150] width 1 height 6
click at [203, 162] on div "Order delivered but lost" at bounding box center [222, 164] width 69 height 12
click at [192, 153] on input "Why are you submitting a claim? option Order delivered but lost focused, 1 of 4…" at bounding box center [192, 150] width 1 height 6
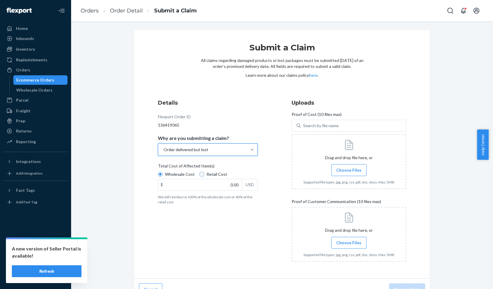
click at [200, 173] on input "Retail Cost" at bounding box center [202, 174] width 5 height 5
radio input "true"
radio input "false"
click at [229, 186] on input "0.00" at bounding box center [200, 184] width 84 height 11
type input "129.95"
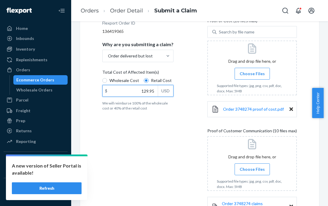
scroll to position [143, 0]
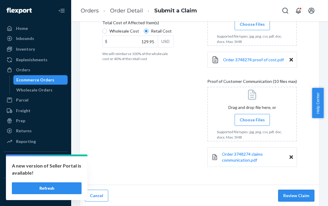
click at [299, 197] on button "Review Claim" at bounding box center [296, 196] width 36 height 12
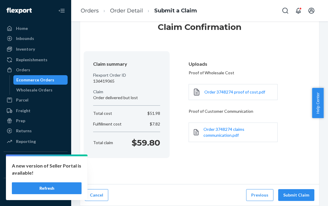
scroll to position [20, 0]
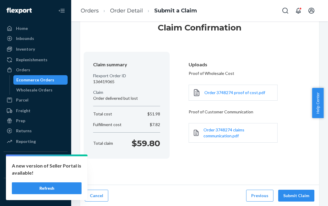
click at [299, 197] on button "Submit Claim" at bounding box center [296, 196] width 36 height 12
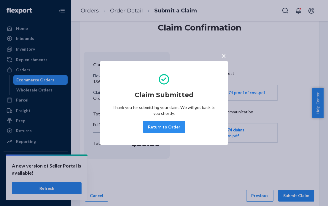
click at [225, 56] on span "×" at bounding box center [223, 56] width 5 height 10
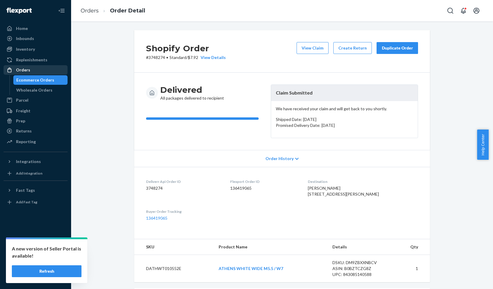
click at [22, 71] on div "Orders" at bounding box center [23, 70] width 14 height 6
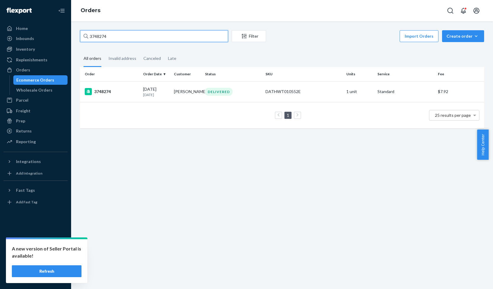
click at [98, 36] on input "3748274" at bounding box center [154, 36] width 148 height 12
paste input "35980"
type input "3735980"
click at [108, 93] on div "3735980" at bounding box center [112, 91] width 54 height 7
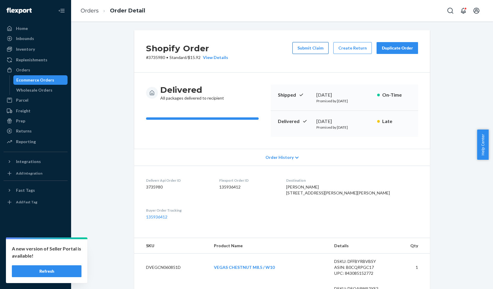
click at [307, 52] on button "Submit Claim" at bounding box center [311, 48] width 36 height 12
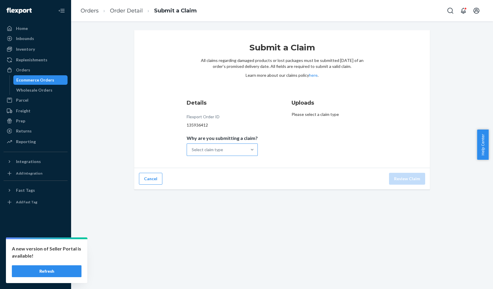
click at [215, 153] on div "Select claim type" at bounding box center [217, 150] width 60 height 12
click at [192, 153] on input "Why are you submitting a claim? Select claim type" at bounding box center [192, 150] width 1 height 6
click at [214, 199] on div "Missing product" at bounding box center [222, 200] width 69 height 12
click at [192, 153] on input "Why are you submitting a claim? option Missing product focused, 4 of 4. 4 resul…" at bounding box center [192, 150] width 1 height 6
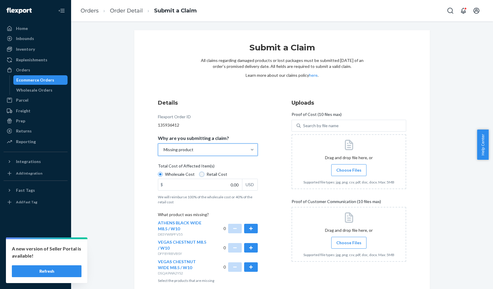
click at [200, 175] on input "Retail Cost" at bounding box center [202, 174] width 5 height 5
radio input "true"
radio input "false"
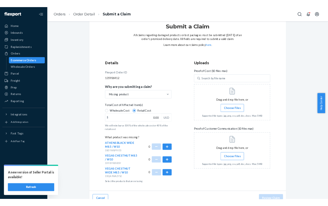
scroll to position [27, 0]
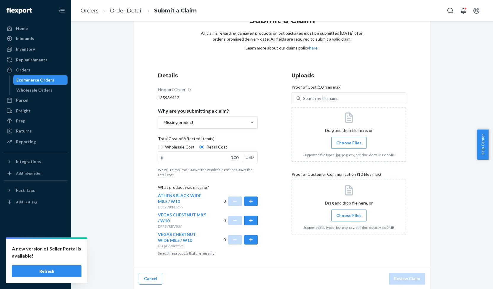
click at [250, 220] on button "button" at bounding box center [251, 220] width 14 height 9
click at [253, 239] on button "button" at bounding box center [251, 239] width 14 height 9
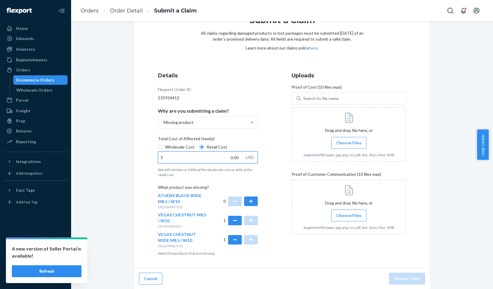
click at [227, 156] on input "0.00" at bounding box center [200, 157] width 84 height 11
type input "149.98"
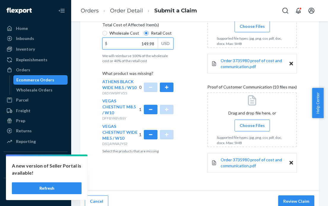
scroll to position [147, 0]
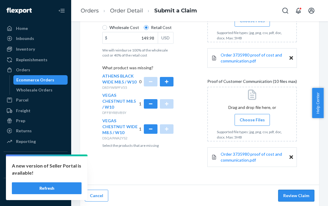
click at [292, 192] on button "Review Claim" at bounding box center [296, 196] width 36 height 12
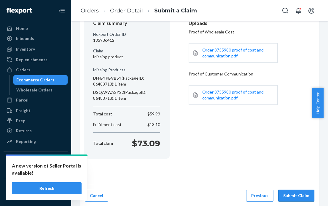
click at [292, 194] on button "Submit Claim" at bounding box center [296, 196] width 36 height 12
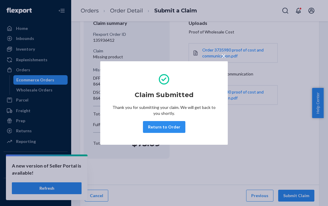
click at [223, 57] on span "×" at bounding box center [223, 56] width 5 height 10
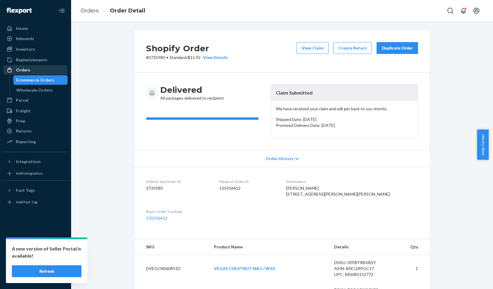
drag, startPoint x: 23, startPoint y: 70, endPoint x: 44, endPoint y: 66, distance: 21.4
click at [23, 70] on div "Orders" at bounding box center [23, 70] width 14 height 6
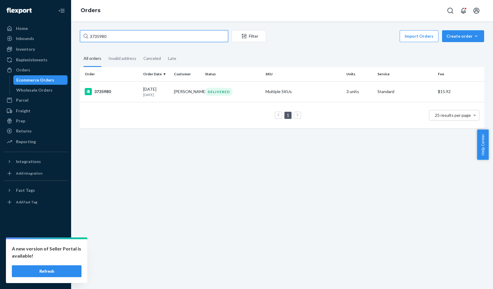
click at [96, 38] on input "3735980" at bounding box center [154, 36] width 148 height 12
paste input "7712"
type input "3737712"
click at [104, 89] on div "3737712" at bounding box center [112, 91] width 54 height 7
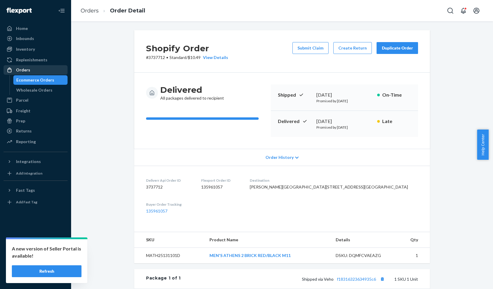
click at [18, 70] on div "Orders" at bounding box center [23, 70] width 14 height 6
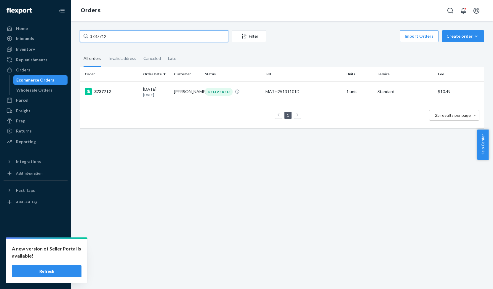
click at [98, 36] on input "3737712" at bounding box center [154, 36] width 148 height 12
paste input "5325"
type input "3735325"
click at [107, 90] on div "3735325" at bounding box center [112, 91] width 54 height 7
